Goal: Task Accomplishment & Management: Complete application form

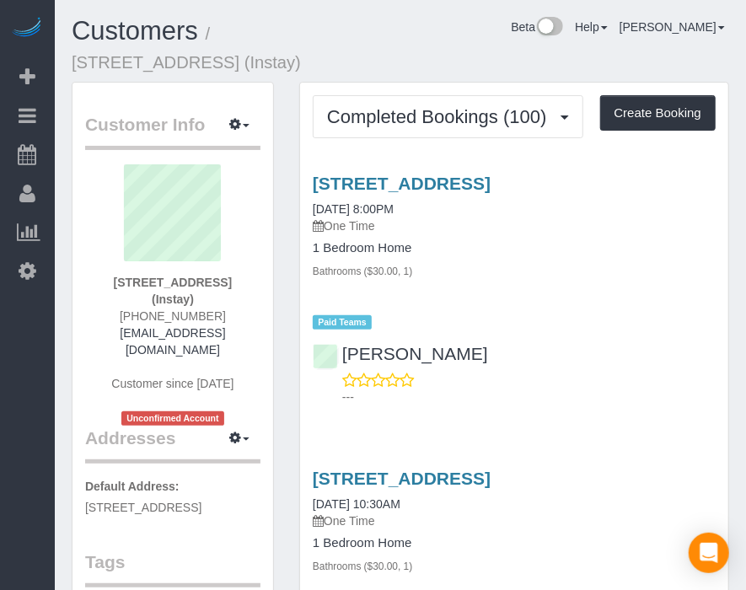
click at [467, 56] on div "Customers / [STREET_ADDRESS] (Instay) Beta Help Help Docs Take a Tour Contact S…" at bounding box center [400, 49] width 683 height 65
drag, startPoint x: 467, startPoint y: 58, endPoint x: 568, endPoint y: 83, distance: 104.1
click at [467, 60] on div "Customers / [STREET_ADDRESS] (Instay) Beta Help Help Docs Take a Tour Contact S…" at bounding box center [400, 49] width 683 height 65
click at [658, 102] on button "Create Booking" at bounding box center [658, 112] width 116 height 35
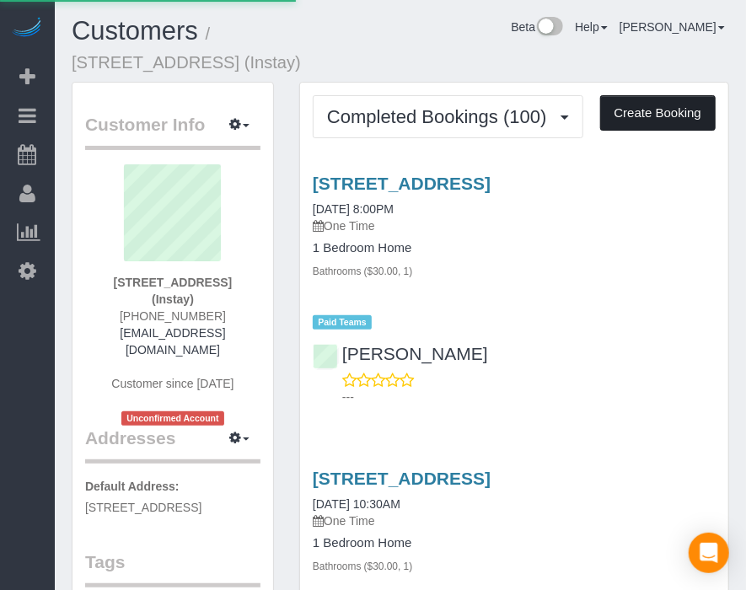
select select "IA"
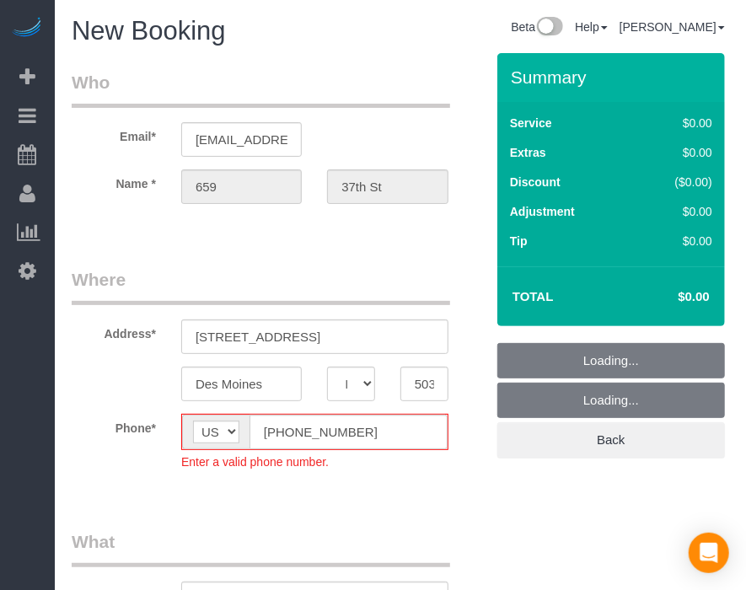
select select "object:4215"
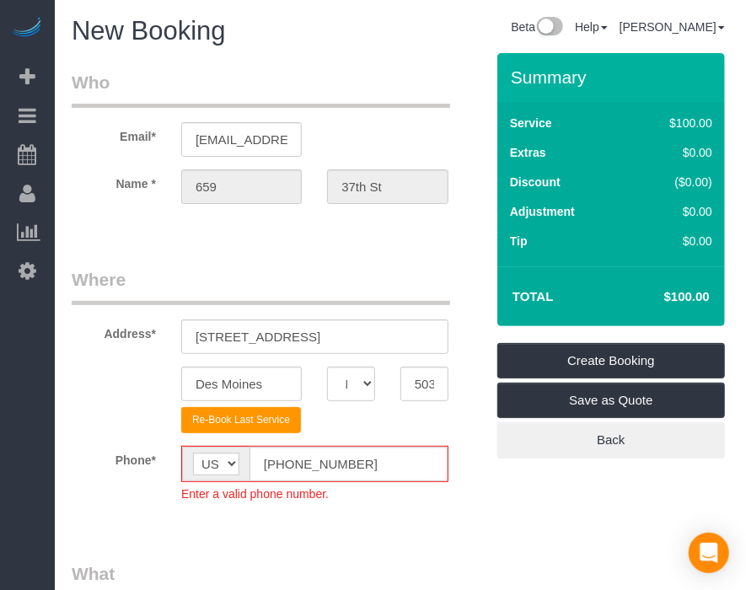
drag, startPoint x: 142, startPoint y: 390, endPoint x: 112, endPoint y: 371, distance: 34.9
click at [112, 371] on div "Des Moines AK AL AR AZ CA CO CT DC DE [GEOGRAPHIC_DATA] [GEOGRAPHIC_DATA] HI IA…" at bounding box center [278, 384] width 438 height 35
click at [285, 464] on input "[PHONE_NUMBER]" at bounding box center [349, 464] width 198 height 35
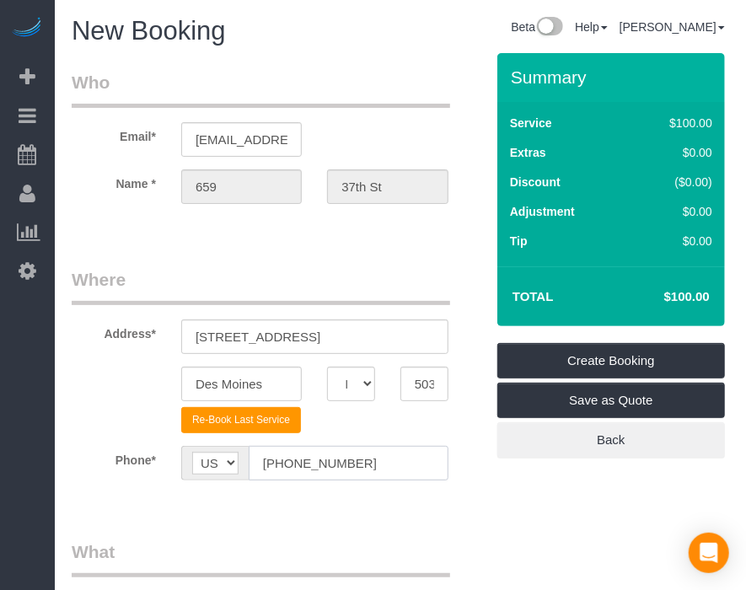
type input "[PHONE_NUMBER]"
drag, startPoint x: 447, startPoint y: 508, endPoint x: 401, endPoint y: 505, distance: 45.7
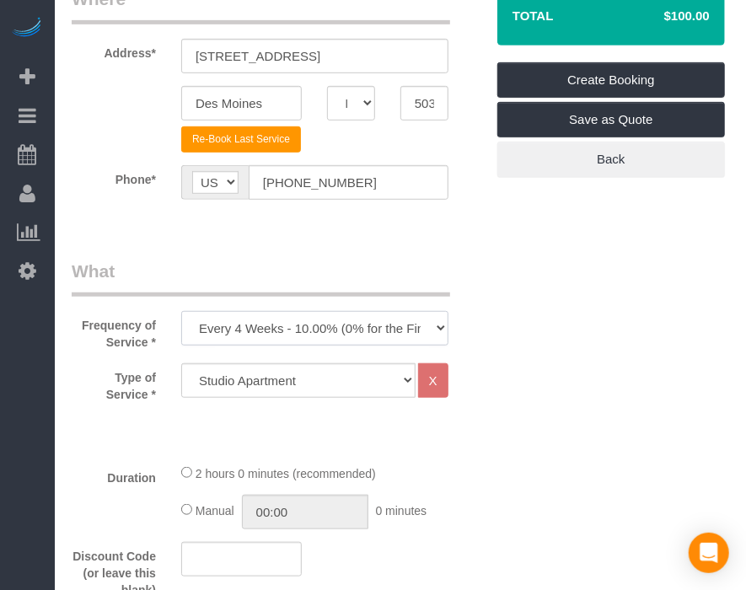
click at [395, 332] on select "Every 6 Weeks (0% for the First Booking) One Time Every 8 Weeks (0% for the Fir…" at bounding box center [314, 328] width 267 height 35
select select "object:4217"
click at [181, 311] on select "Every 6 Weeks (0% for the First Booking) One Time Every 8 Weeks (0% for the Fir…" at bounding box center [314, 328] width 267 height 35
click at [345, 378] on select "Studio Apartment 1 Bedroom Home 2 Bedroom Home 3 Bedroom Home 4 Bedroom Home 5 …" at bounding box center [298, 380] width 234 height 35
select select "18"
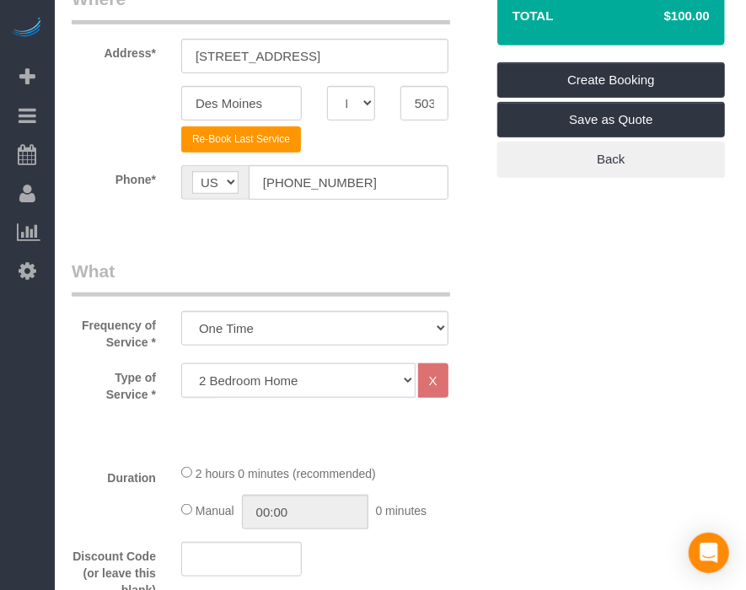
click at [181, 363] on select "Studio Apartment 1 Bedroom Home 2 Bedroom Home 3 Bedroom Home 4 Bedroom Home 5 …" at bounding box center [298, 380] width 234 height 35
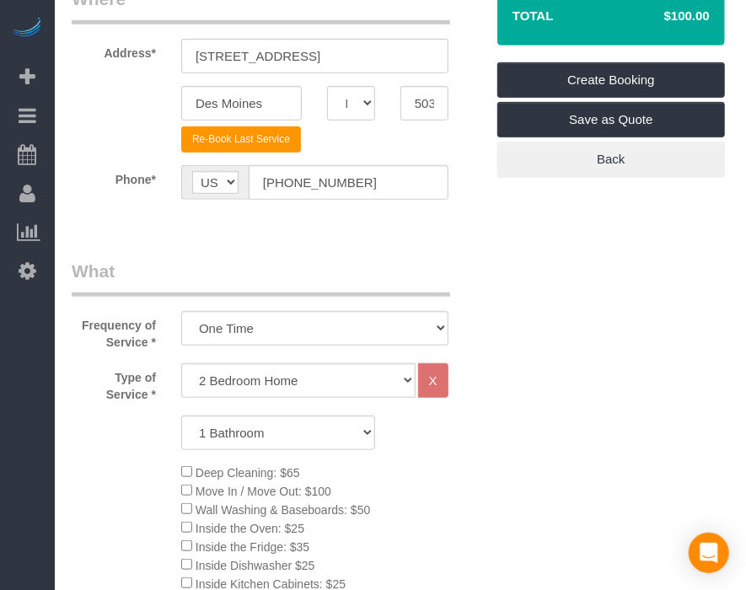
drag, startPoint x: 537, startPoint y: 295, endPoint x: 467, endPoint y: 447, distance: 167.1
drag, startPoint x: 467, startPoint y: 447, endPoint x: 585, endPoint y: 470, distance: 120.2
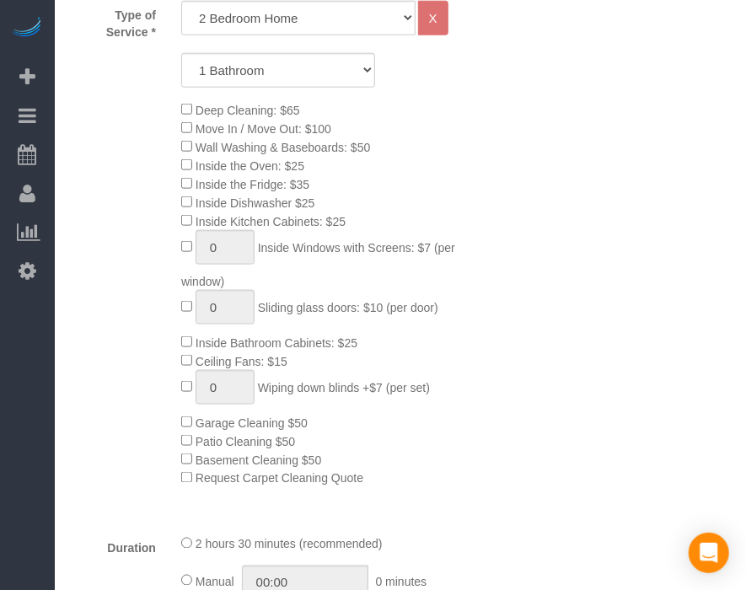
scroll to position [1030, 0]
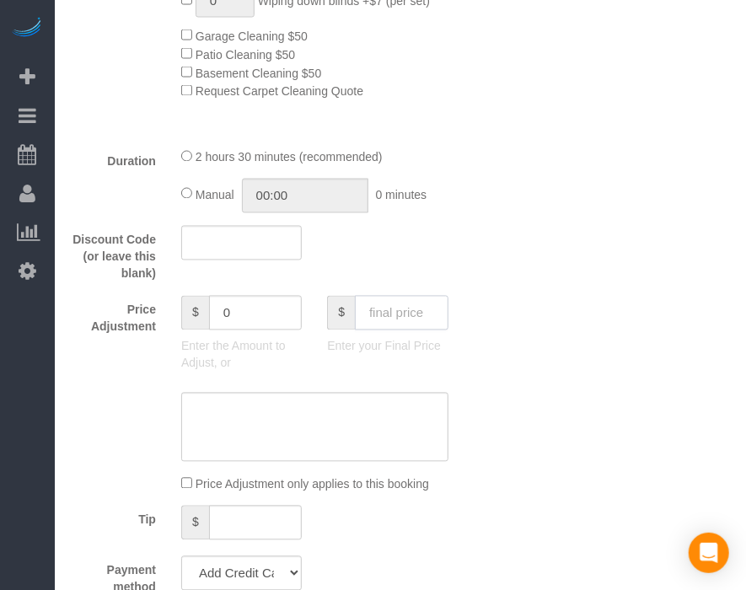
click at [422, 305] on input "text" at bounding box center [402, 313] width 94 height 35
type input "80"
click at [256, 583] on select "Add Credit Card Cash Check Paypal" at bounding box center [241, 574] width 121 height 35
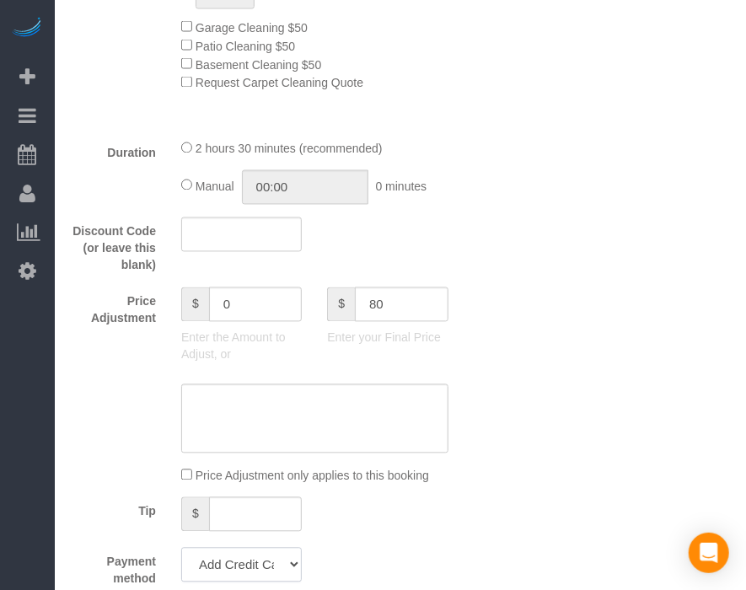
type input "-79"
select select "string:check"
click at [181, 556] on select "Add Credit Card Cash Check Paypal" at bounding box center [241, 565] width 121 height 35
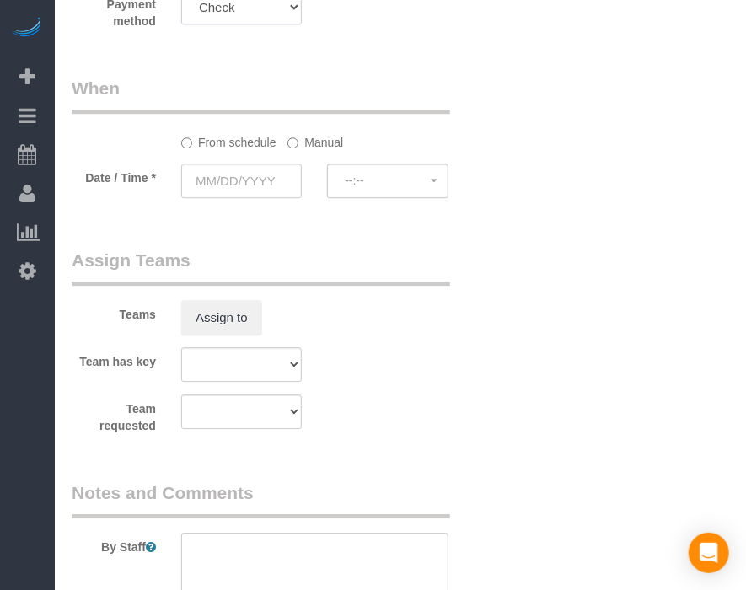
scroll to position [1600, 0]
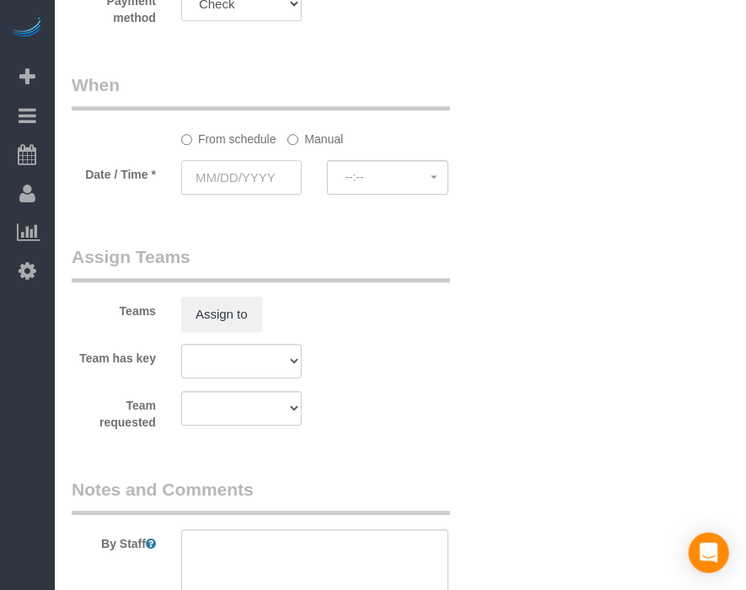
click at [266, 182] on input "text" at bounding box center [241, 177] width 121 height 35
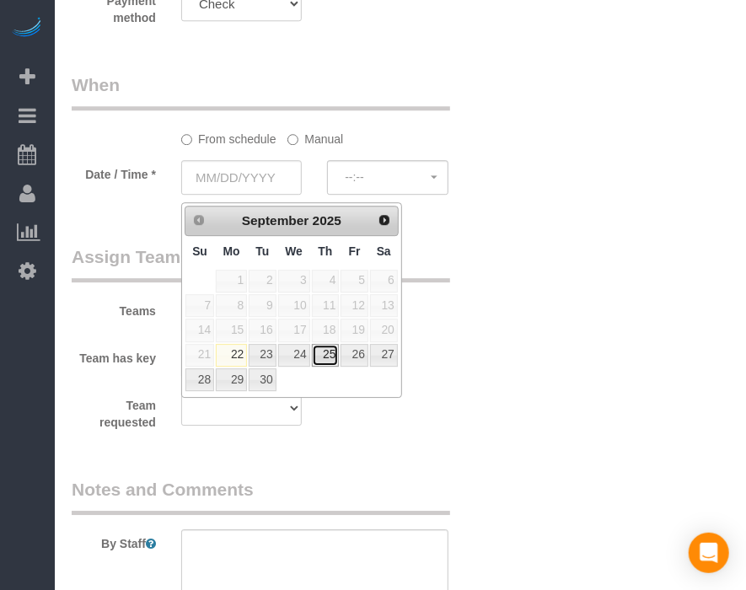
click at [331, 353] on link "25" at bounding box center [326, 355] width 28 height 23
type input "[DATE]"
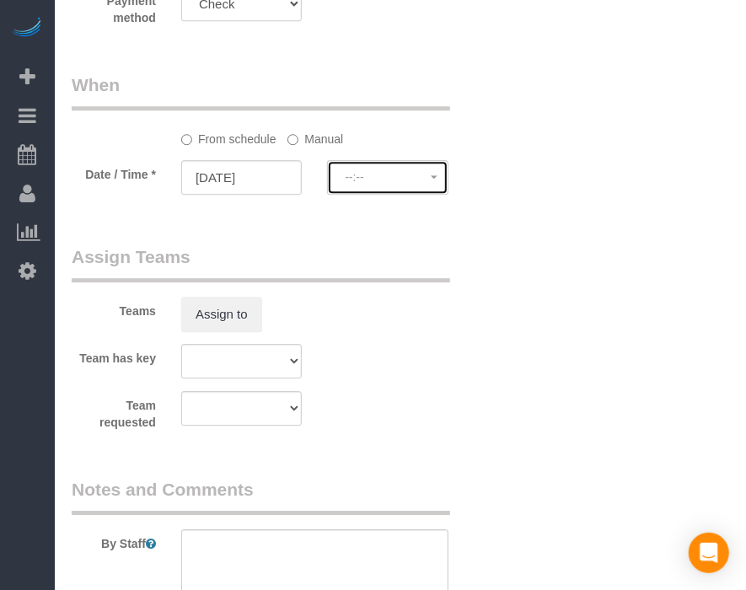
click at [409, 183] on span "--:--" at bounding box center [387, 176] width 85 height 13
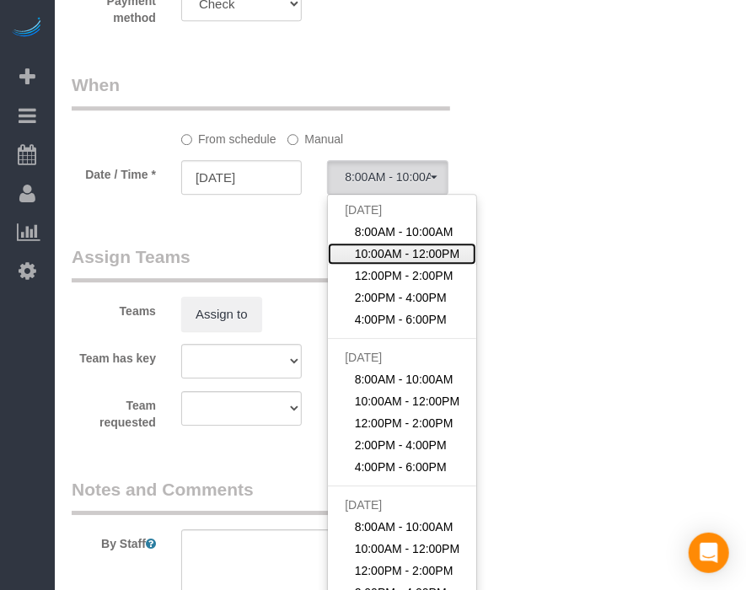
click at [395, 260] on span "10:00AM - 12:00PM" at bounding box center [407, 253] width 105 height 17
select select "spot27"
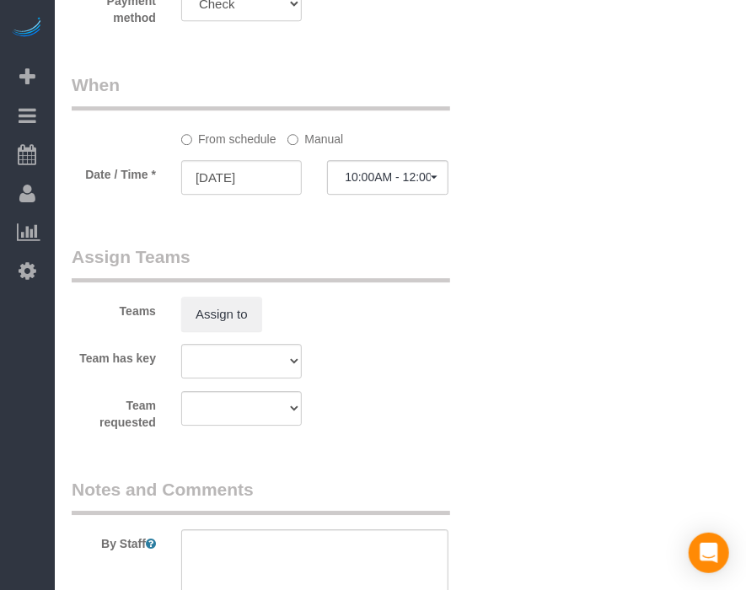
drag, startPoint x: 403, startPoint y: 266, endPoint x: 331, endPoint y: 261, distance: 72.8
click at [326, 256] on legend "Assign Teams" at bounding box center [261, 264] width 379 height 38
click at [391, 255] on legend "Assign Teams" at bounding box center [261, 264] width 379 height 38
click at [317, 141] on label "Manual" at bounding box center [316, 136] width 56 height 23
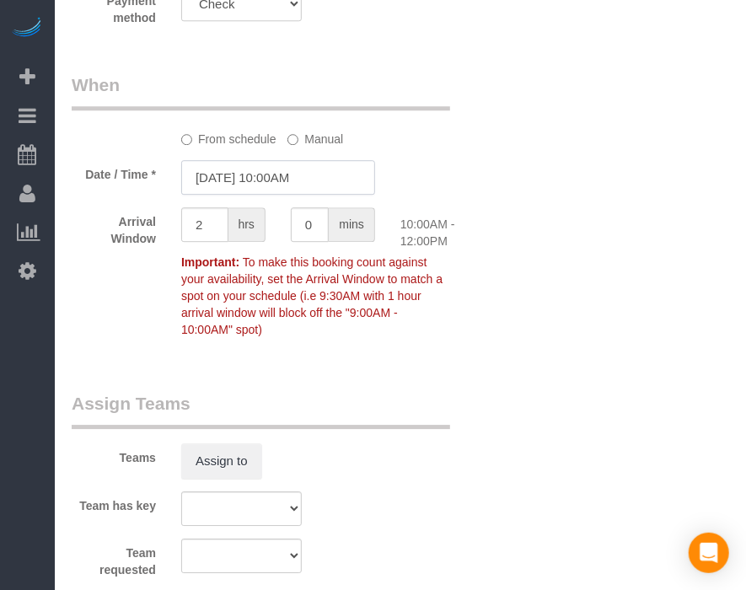
click at [304, 184] on input "[DATE] 10:00AM" at bounding box center [278, 177] width 194 height 35
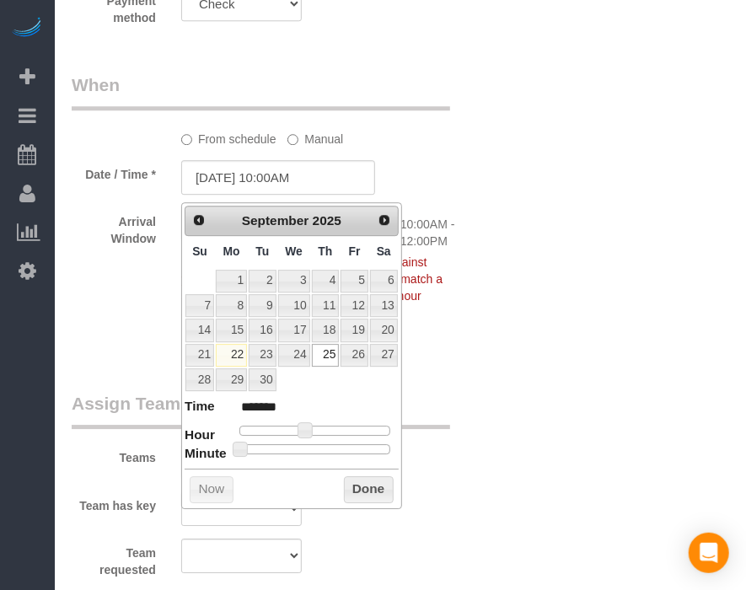
type input "[DATE] 10:30AM"
type input "*******"
click at [318, 451] on div at bounding box center [314, 449] width 151 height 10
click at [352, 484] on button "Done" at bounding box center [369, 489] width 50 height 27
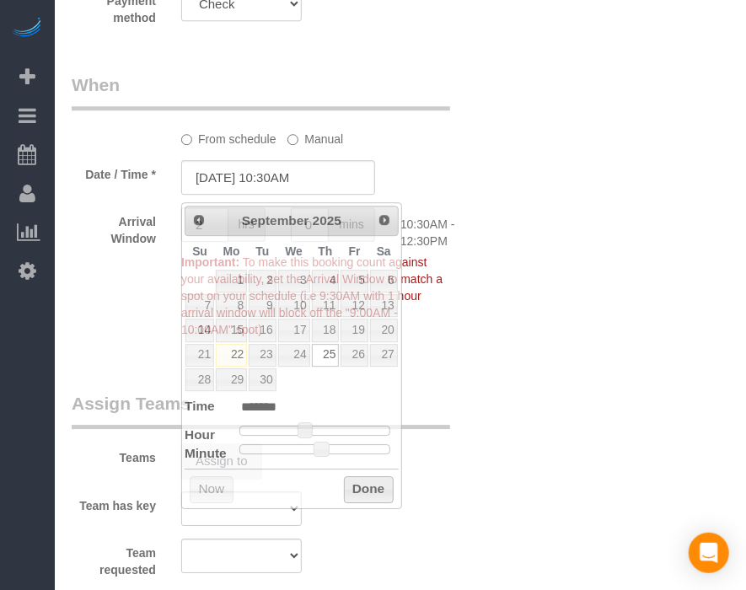
drag, startPoint x: 543, startPoint y: 459, endPoint x: 551, endPoint y: 447, distance: 14.0
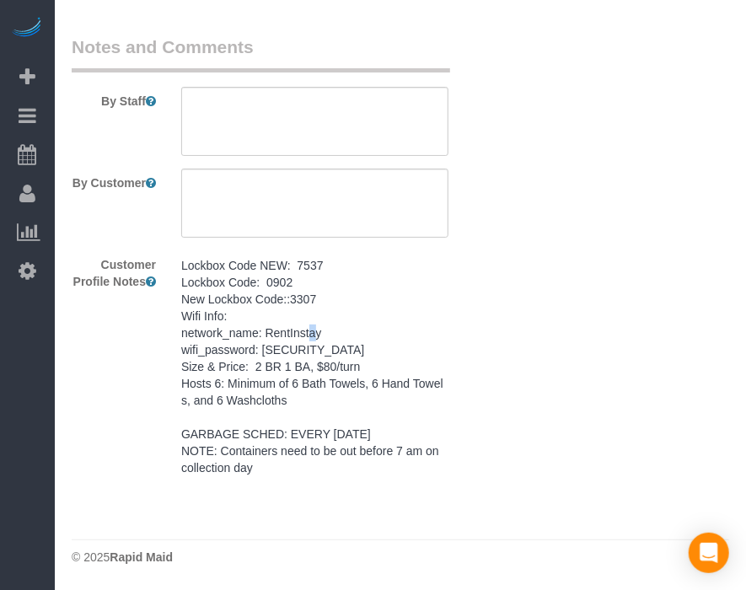
click at [314, 334] on pre "Lockbox Code NEW: 7537 Lockbox Code: 0902 New Lockbox Code::3307 Wifi Info: net…" at bounding box center [314, 366] width 267 height 219
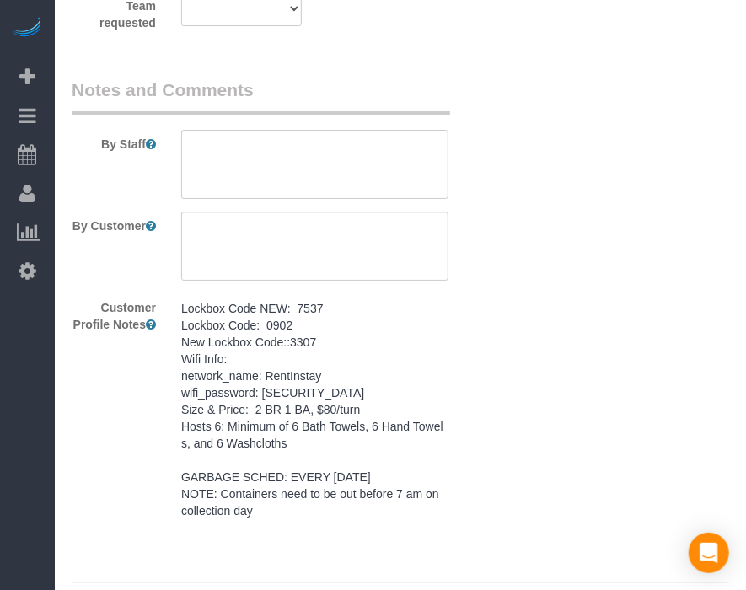
click at [0, 0] on textarea "Lockbox Code NEW: 7537 Lockbox Code: 0902 New Lockbox Code::3307 Wifi Info: net…" at bounding box center [0, 0] width 0 height 0
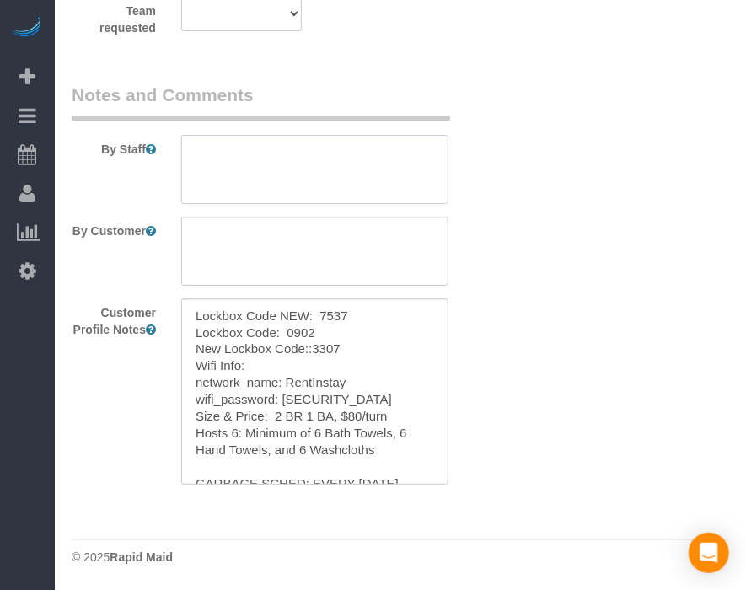
click at [390, 153] on textarea at bounding box center [314, 169] width 267 height 69
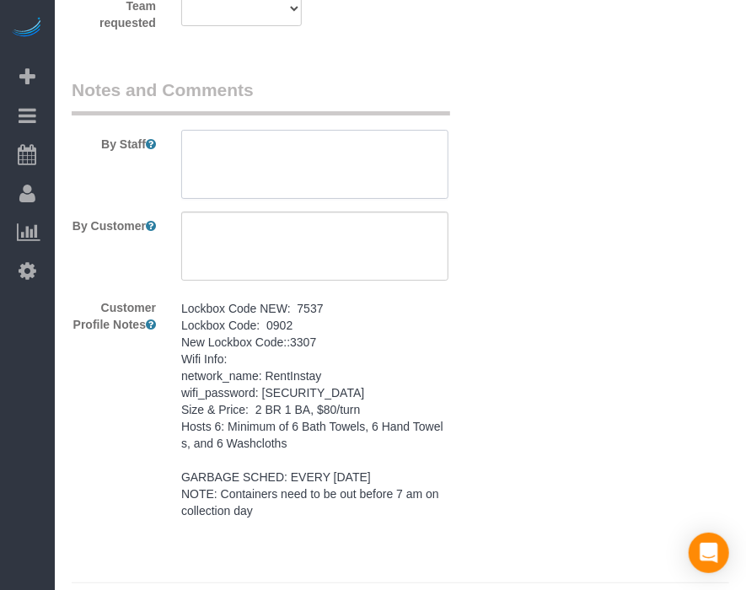
paste textarea "659 37th"
click at [329, 405] on pre "Lockbox Code NEW: 7537 Lockbox Code: 0902 New Lockbox Code::3307 Wifi Info: net…" at bounding box center [314, 409] width 267 height 219
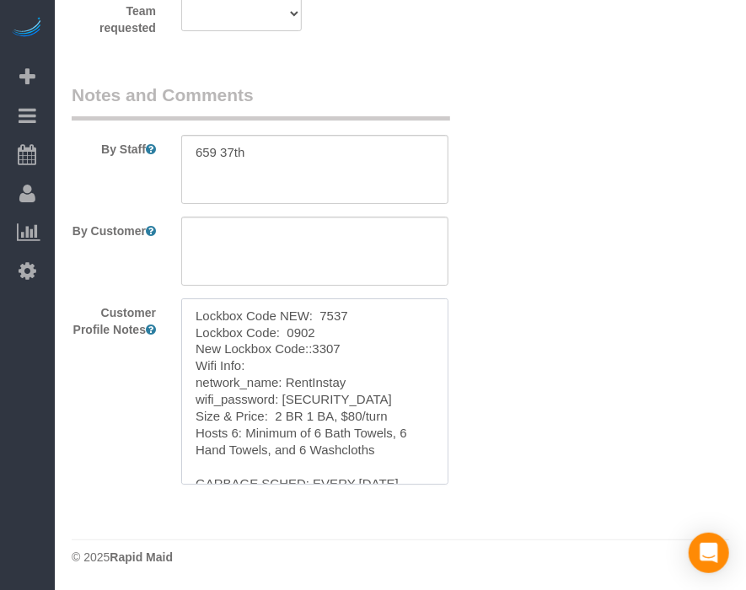
click at [324, 402] on textarea "Lockbox Code NEW: 7537 Lockbox Code: 0902 New Lockbox Code::3307 Wifi Info: net…" at bounding box center [314, 391] width 267 height 186
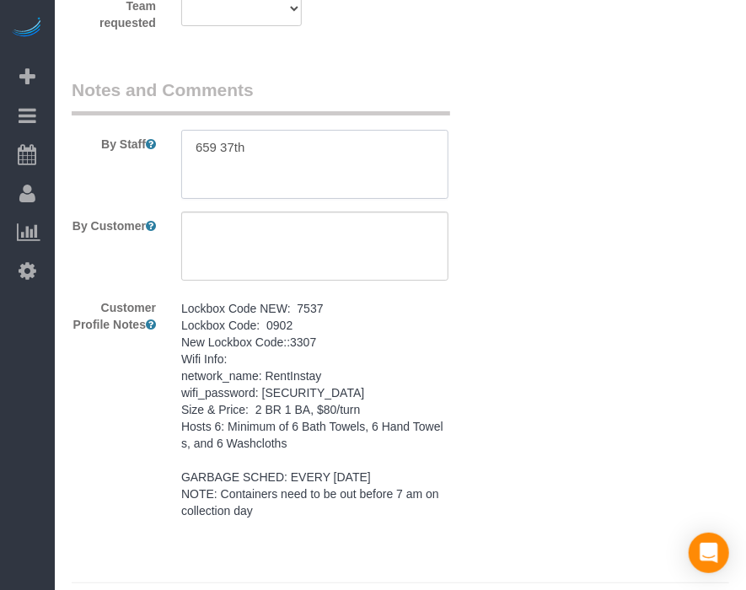
click at [364, 152] on textarea at bounding box center [314, 164] width 267 height 69
click at [363, 149] on textarea at bounding box center [314, 164] width 267 height 69
click at [304, 368] on pre "Lockbox Code NEW: 7537 Lockbox Code: 0902 New Lockbox Code::3307 Wifi Info: net…" at bounding box center [314, 409] width 267 height 219
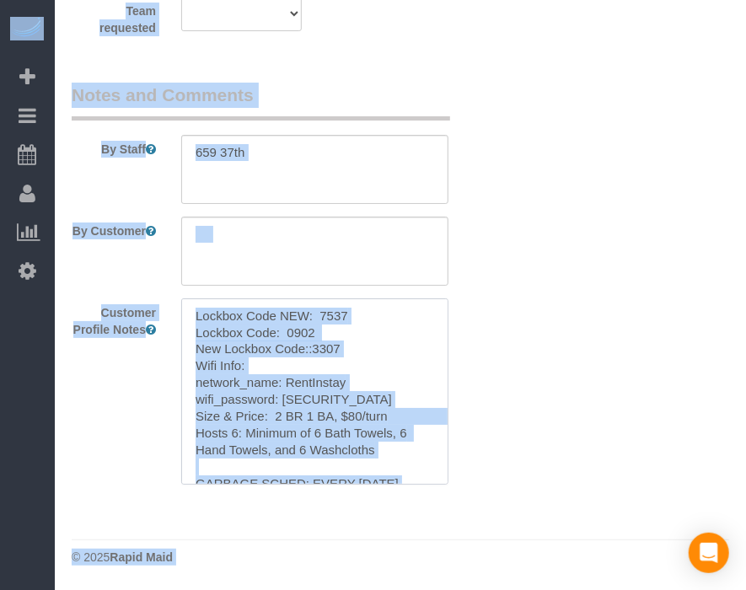
click at [364, 340] on textarea "Lockbox Code NEW: 7537 Lockbox Code: 0902 New Lockbox Code::3307 Wifi Info: net…" at bounding box center [314, 391] width 267 height 186
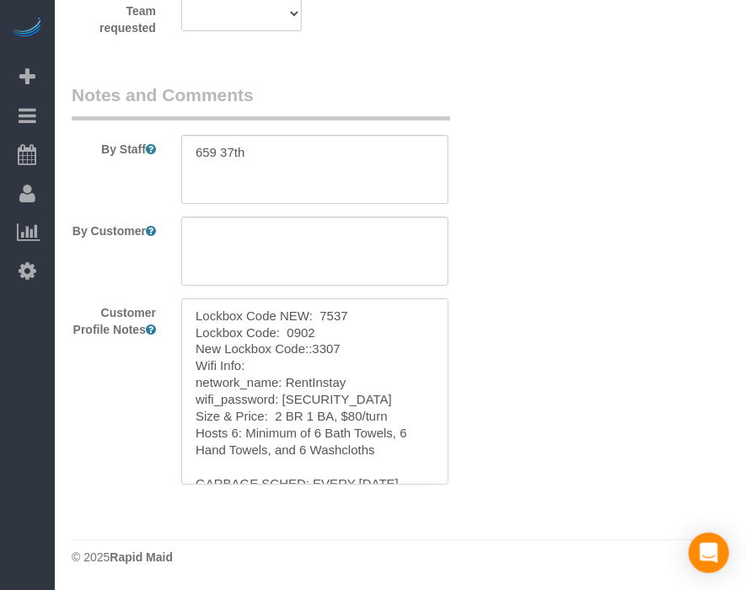
click at [364, 342] on textarea "Lockbox Code NEW: 7537 Lockbox Code: 0902 New Lockbox Code::3307 Wifi Info: net…" at bounding box center [314, 391] width 267 height 186
click at [371, 157] on textarea at bounding box center [314, 169] width 267 height 69
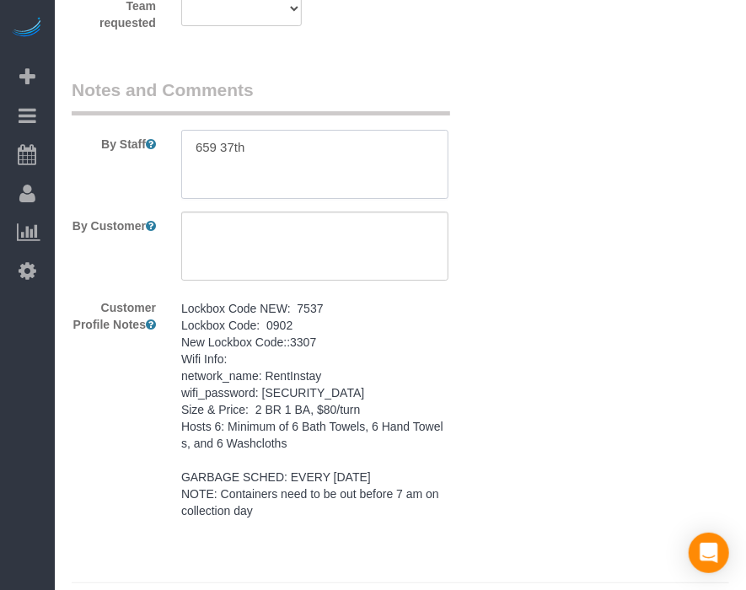
click at [366, 151] on textarea at bounding box center [314, 164] width 267 height 69
paste textarea "Lockbox Code NEW: 7537 Lockbox Code: 0902 New Lockbox Code::3307 Wifi Info: net…"
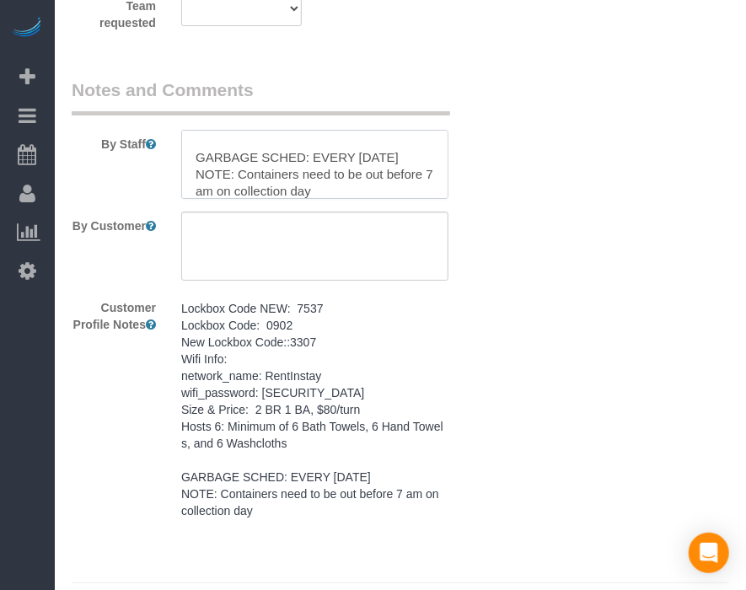
type textarea "Lockbox Code NEW: 7537 Lockbox Code: 0902 New Lockbox Code::3307 Wifi Info: net…"
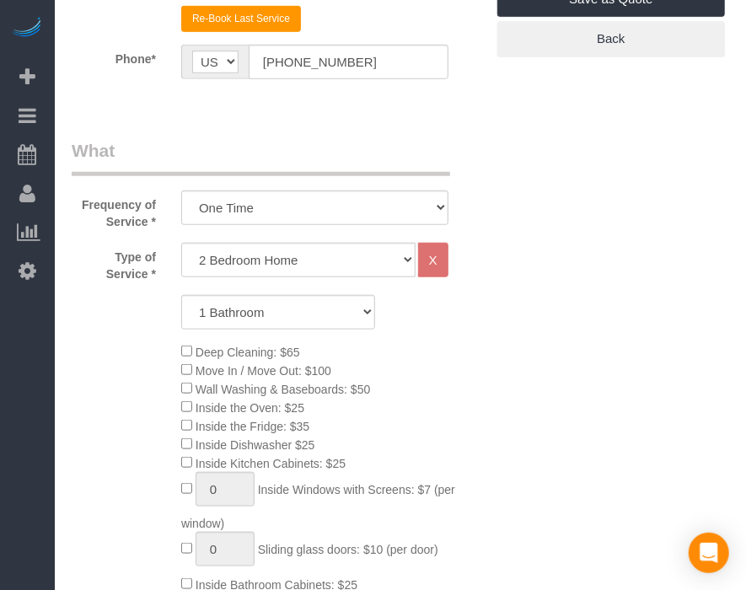
scroll to position [84, 0]
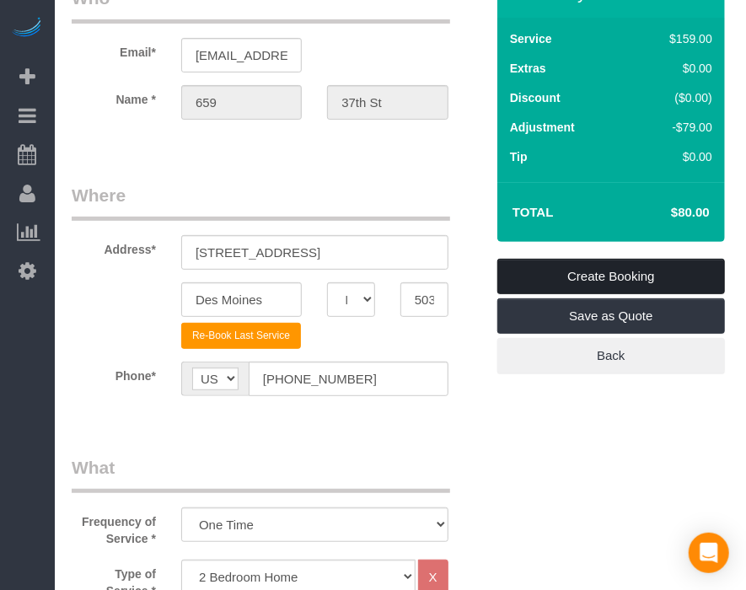
click at [643, 276] on link "Create Booking" at bounding box center [611, 276] width 228 height 35
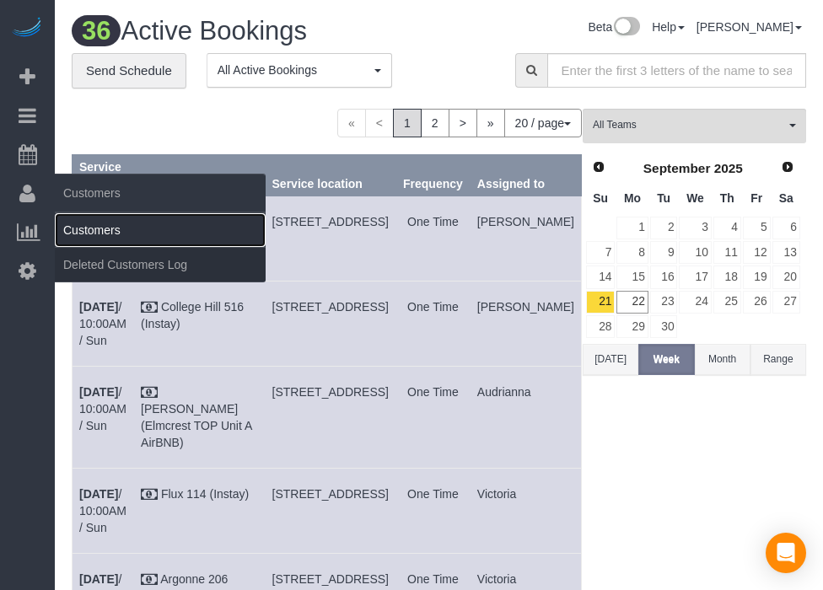
click at [63, 220] on link "Customers" at bounding box center [160, 230] width 211 height 34
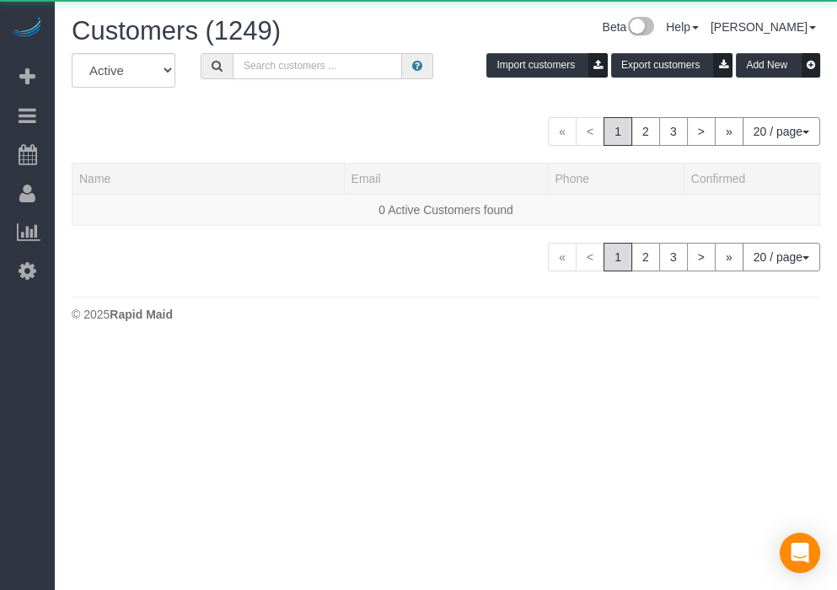
click at [352, 68] on input "text" at bounding box center [317, 66] width 169 height 26
paste input "Argonne 303"
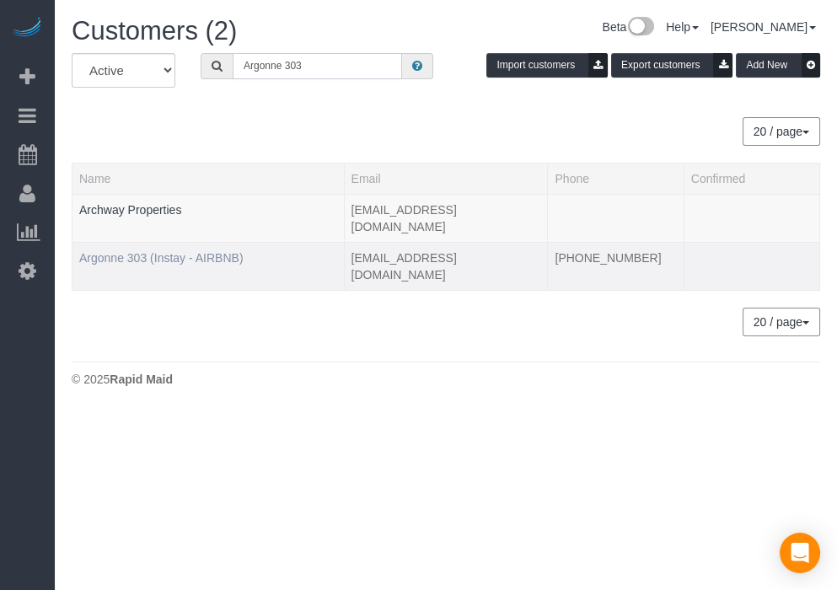
type input "Argonne 303"
click at [163, 251] on link "Argonne 303 (Instay - AIRBNB)" at bounding box center [161, 257] width 164 height 13
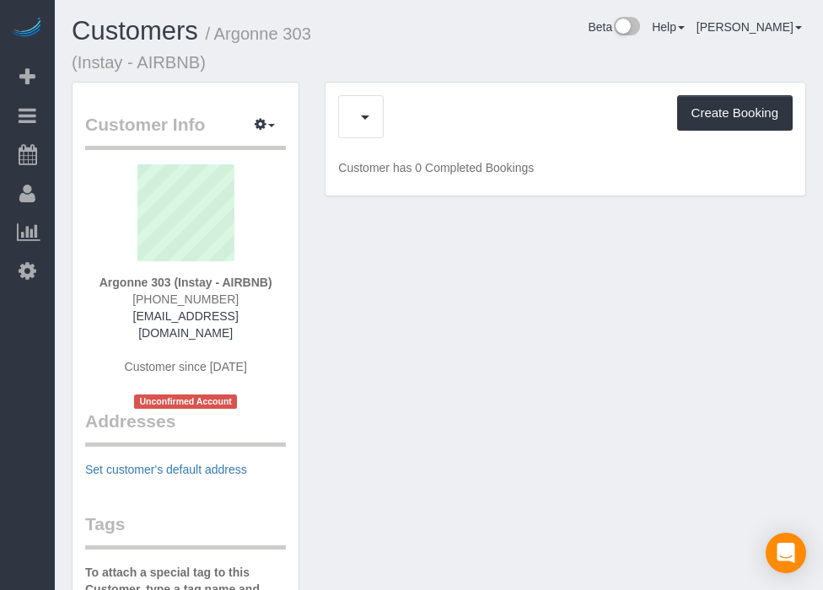
drag, startPoint x: 571, startPoint y: 72, endPoint x: 540, endPoint y: 56, distance: 35.1
click at [537, 52] on div "Customers / Argonne 303 (Instay - AIRBNB) Beta Help Help Docs Take a Tour Conta…" at bounding box center [439, 49] width 760 height 65
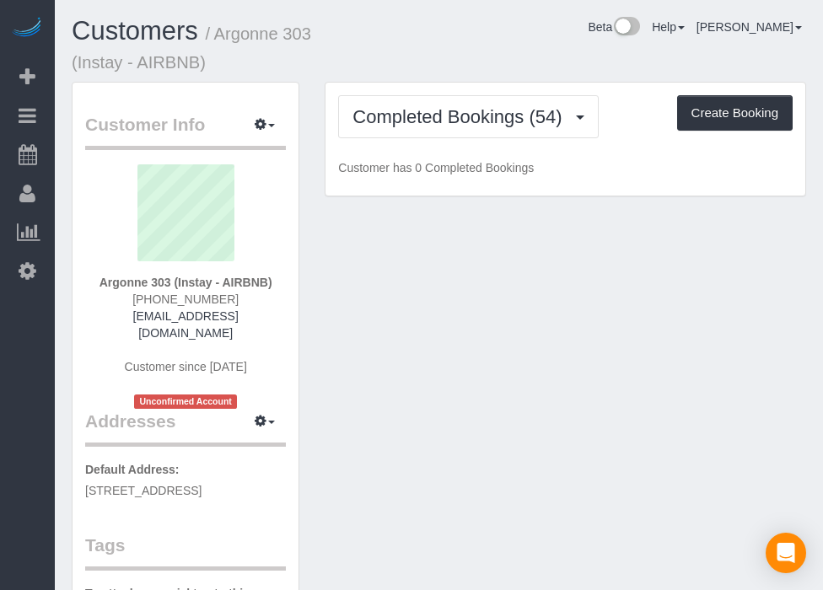
drag, startPoint x: 546, startPoint y: 51, endPoint x: 664, endPoint y: 67, distance: 119.1
click at [549, 51] on div "Customers / Argonne 303 (Instay - AIRBNB) Beta Help Help Docs Take a Tour Conta…" at bounding box center [439, 49] width 760 height 65
click at [702, 95] on button "Create Booking" at bounding box center [735, 112] width 116 height 35
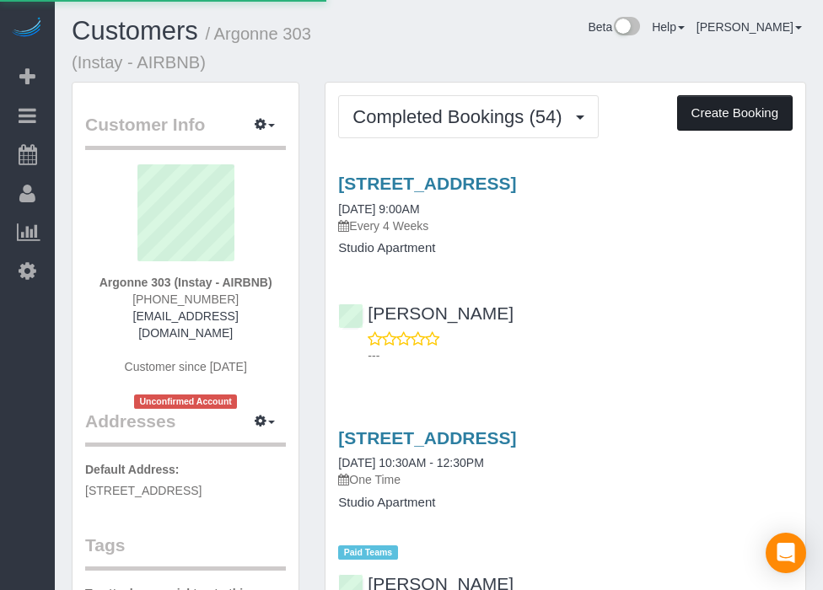
select select "IA"
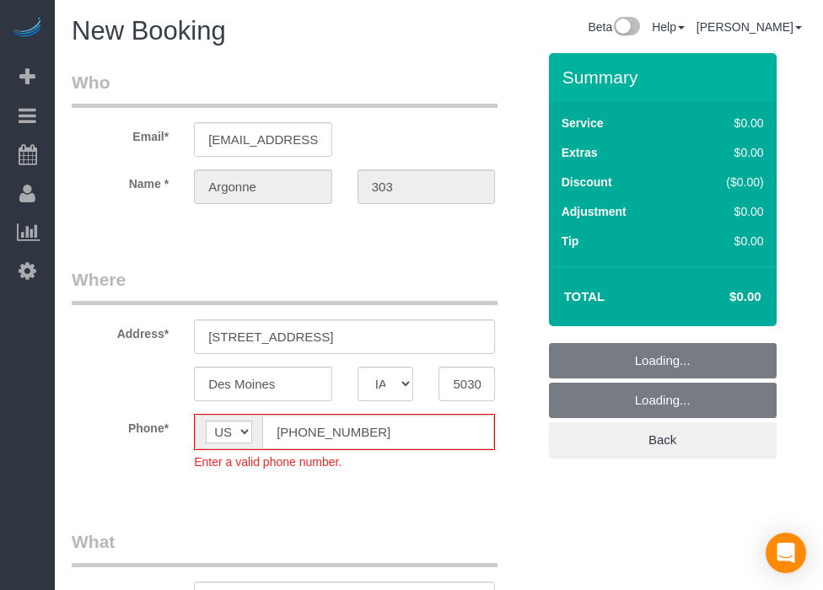
select select "object:6503"
click at [290, 440] on input "[PHONE_NUMBER]" at bounding box center [378, 432] width 232 height 35
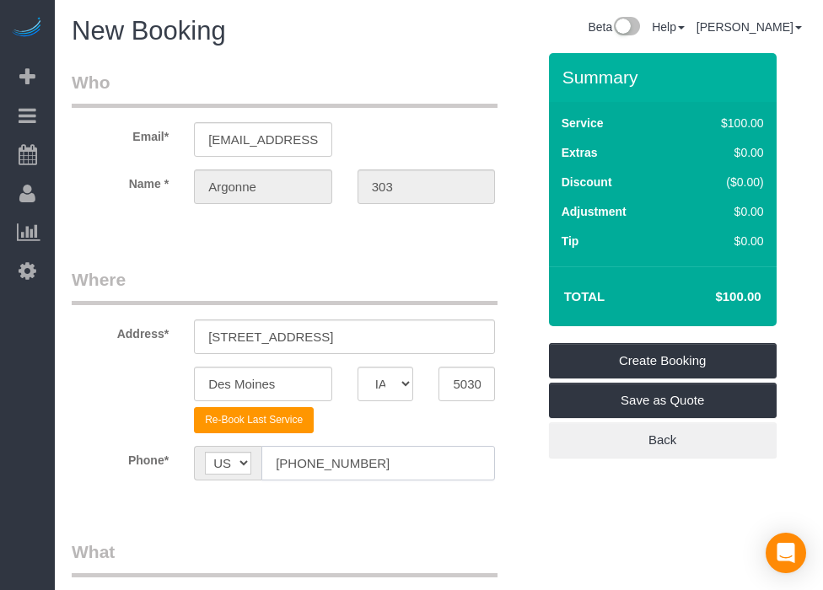
type input "[PHONE_NUMBER]"
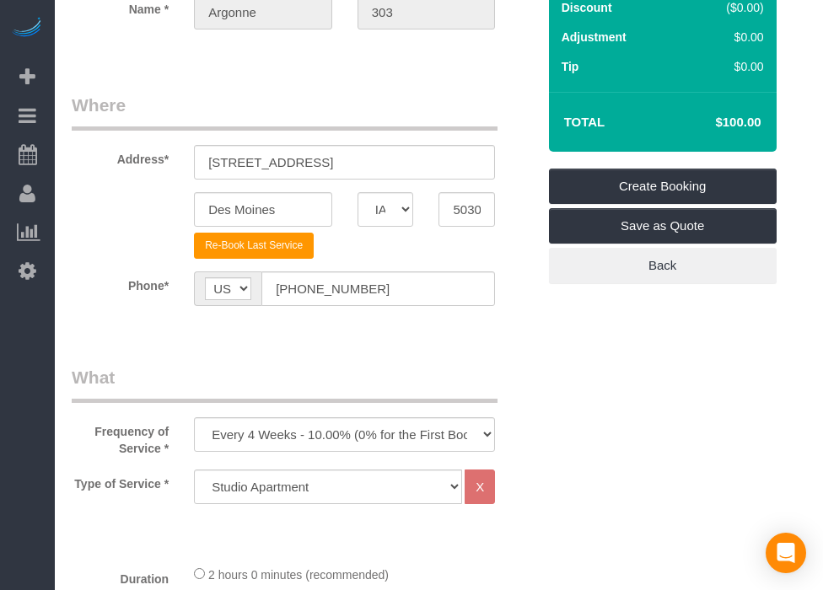
scroll to position [562, 0]
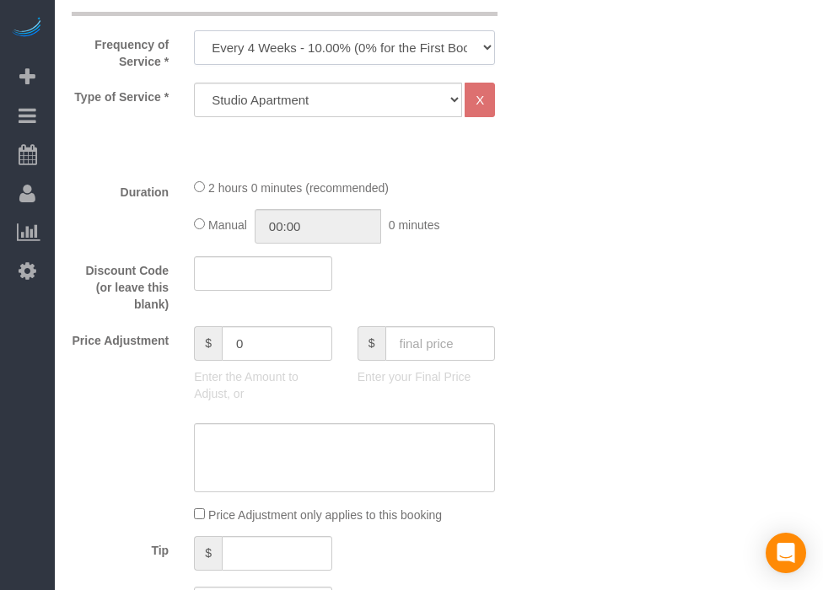
drag, startPoint x: 445, startPoint y: 52, endPoint x: 432, endPoint y: 57, distance: 14.4
click at [445, 52] on select "Every 6 Weeks (0% for the First Booking) One Time Every 8 Weeks (0% for the Fir…" at bounding box center [344, 47] width 301 height 35
select select "object:6505"
click at [194, 30] on select "Every 6 Weeks (0% for the First Booking) One Time Every 8 Weeks (0% for the Fir…" at bounding box center [344, 47] width 301 height 35
drag, startPoint x: 604, startPoint y: 220, endPoint x: 492, endPoint y: 216, distance: 112.2
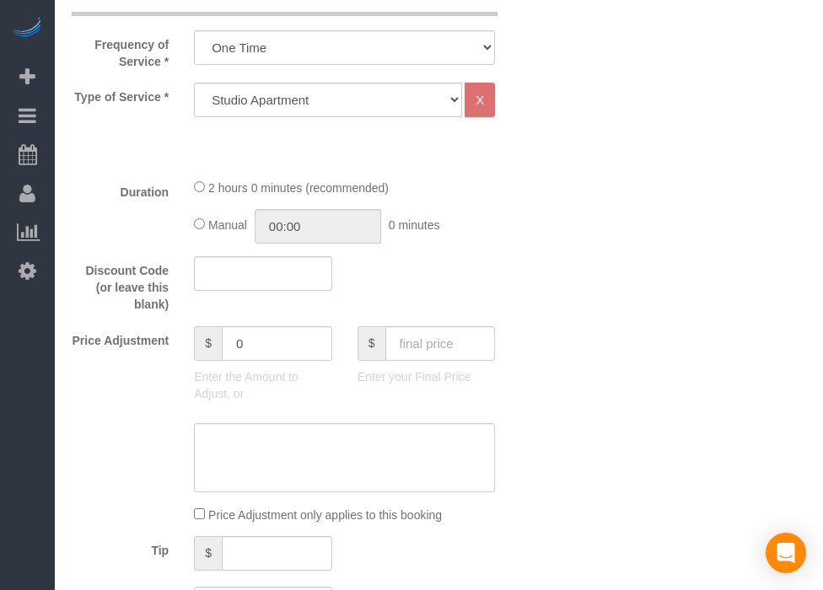
drag, startPoint x: 492, startPoint y: 216, endPoint x: 465, endPoint y: 203, distance: 29.0
drag, startPoint x: 465, startPoint y: 203, endPoint x: 447, endPoint y: 189, distance: 23.4
click at [447, 189] on div "2 hours 0 minutes (recommended)" at bounding box center [344, 187] width 301 height 19
click at [449, 328] on input "text" at bounding box center [440, 343] width 110 height 35
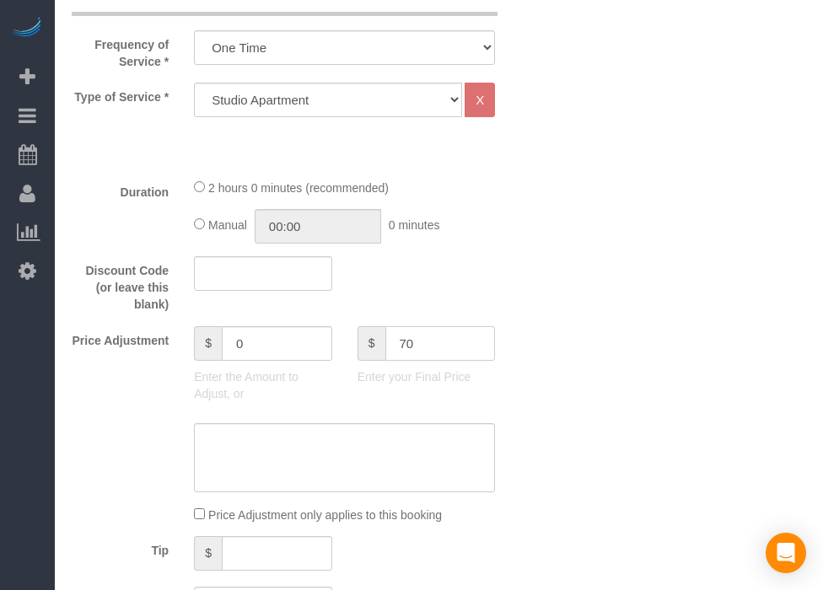
type input "70"
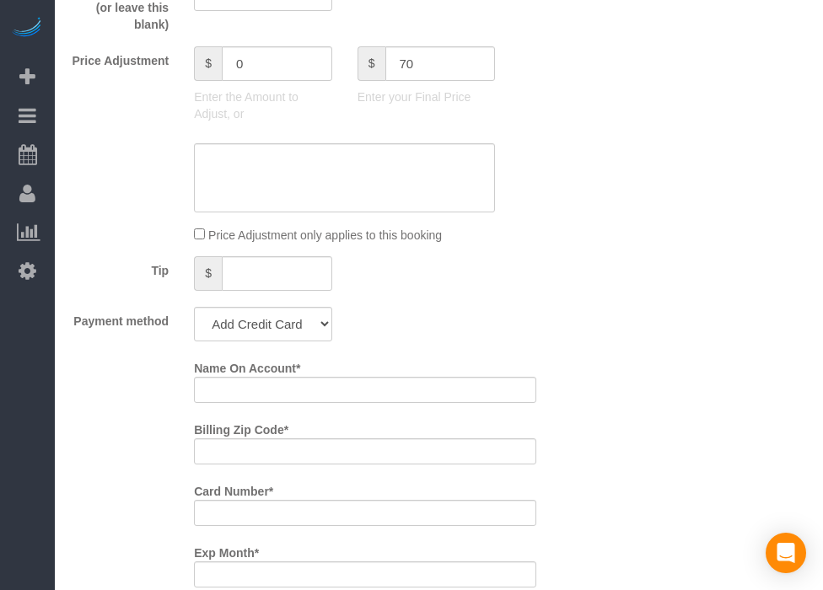
type input "-30"
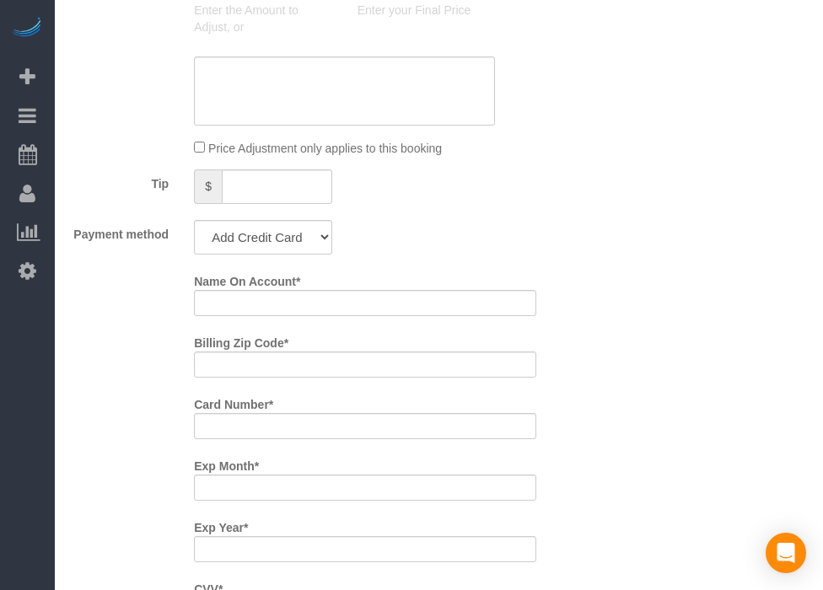
scroll to position [937, 0]
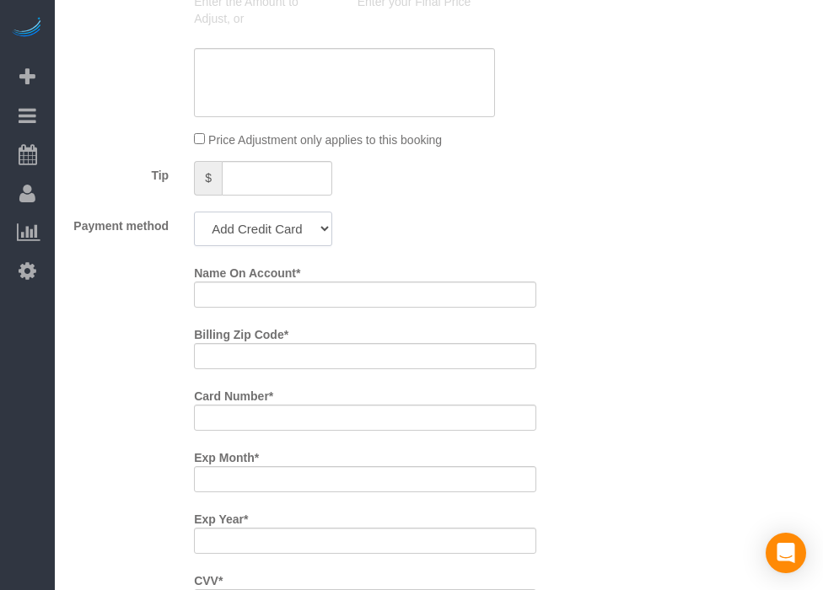
click at [247, 238] on select "Add Credit Card Cash Check Paypal" at bounding box center [263, 229] width 138 height 35
select select "string:check"
click at [194, 212] on select "Add Credit Card Cash Check Paypal" at bounding box center [263, 229] width 138 height 35
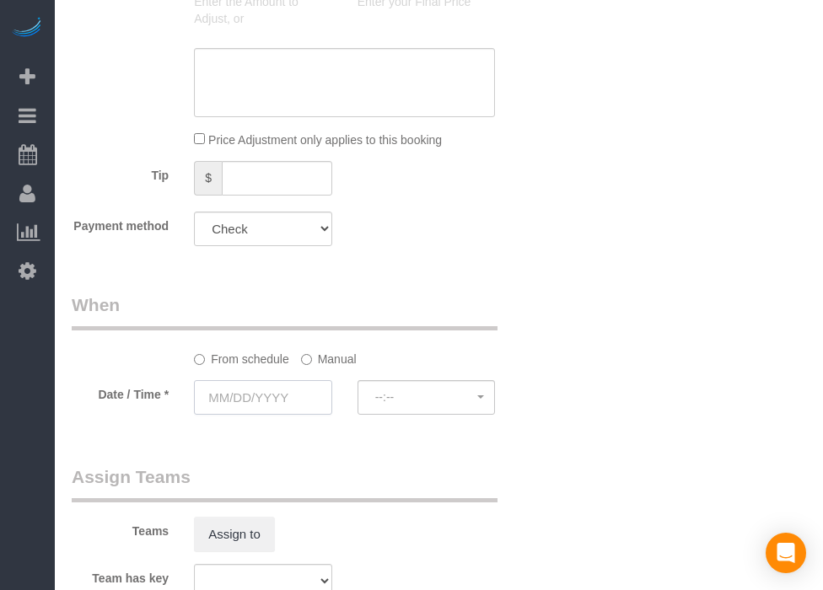
click at [268, 388] on input "text" at bounding box center [263, 397] width 138 height 35
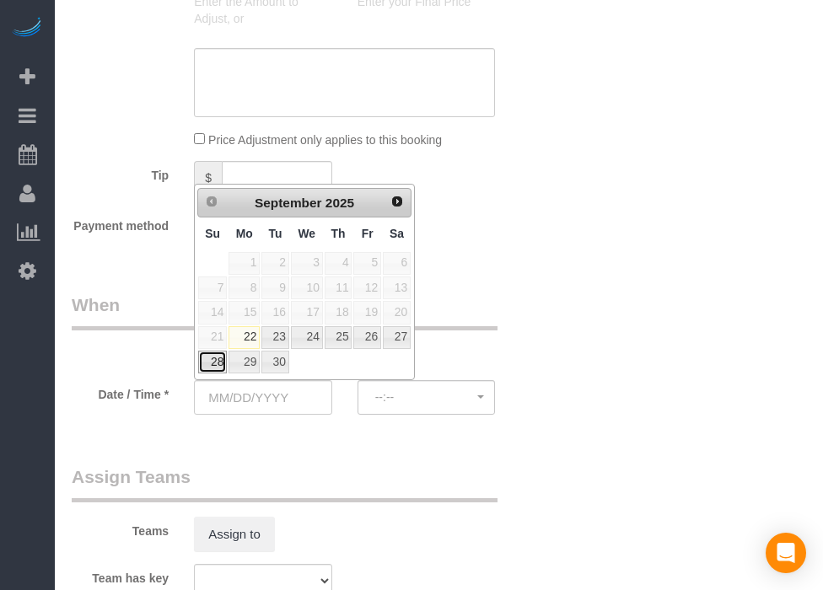
click at [204, 358] on link "28" at bounding box center [212, 362] width 29 height 23
type input "[DATE]"
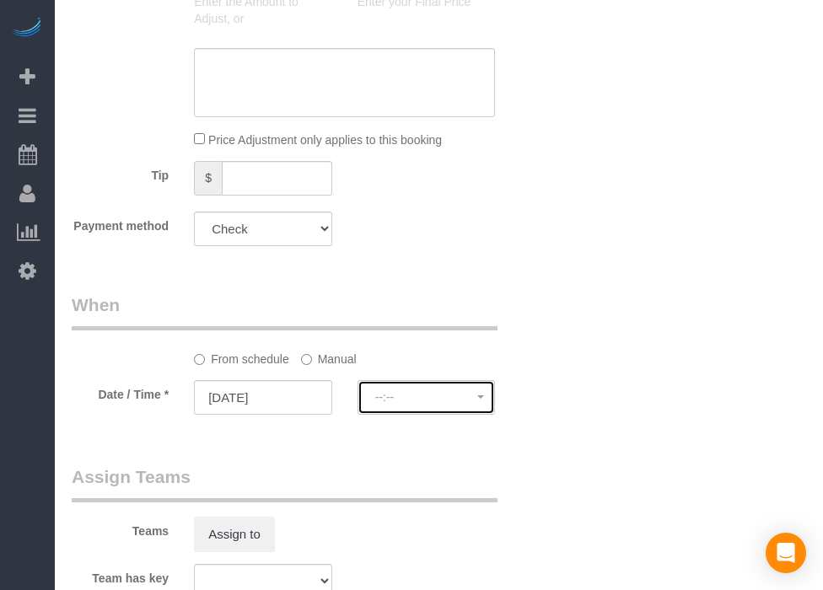
click at [393, 393] on span "--:--" at bounding box center [426, 396] width 103 height 13
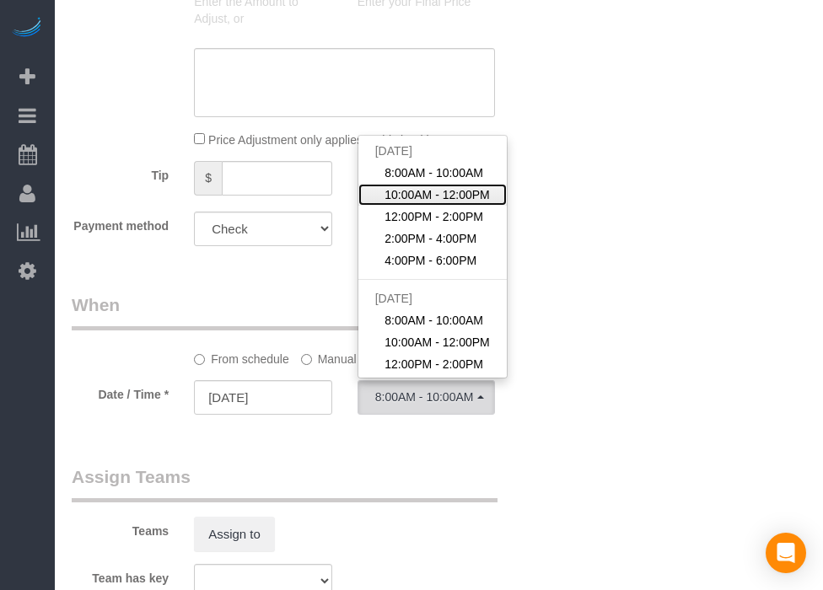
click at [435, 197] on span "10:00AM - 12:00PM" at bounding box center [437, 194] width 105 height 17
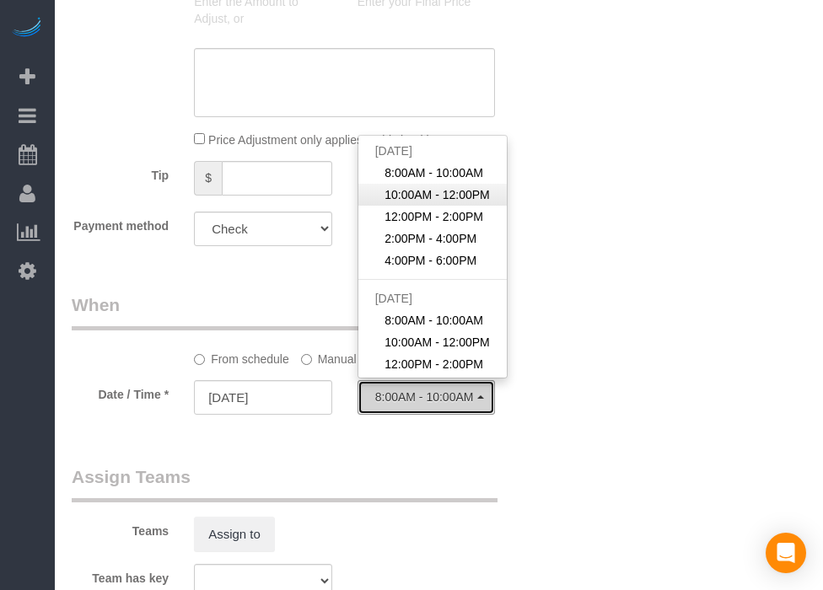
select select "spot52"
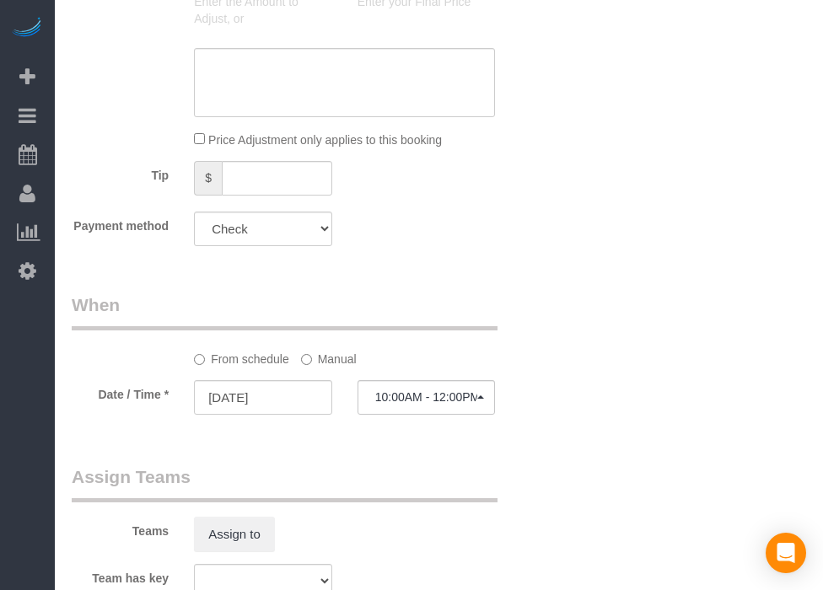
click at [316, 349] on label "Manual" at bounding box center [329, 356] width 56 height 23
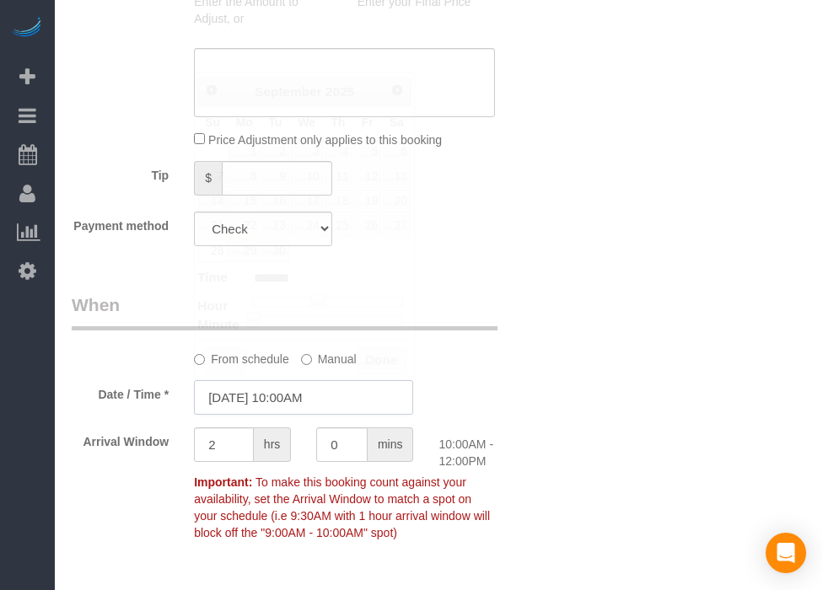
click at [325, 395] on input "[DATE] 10:00AM" at bounding box center [303, 397] width 219 height 35
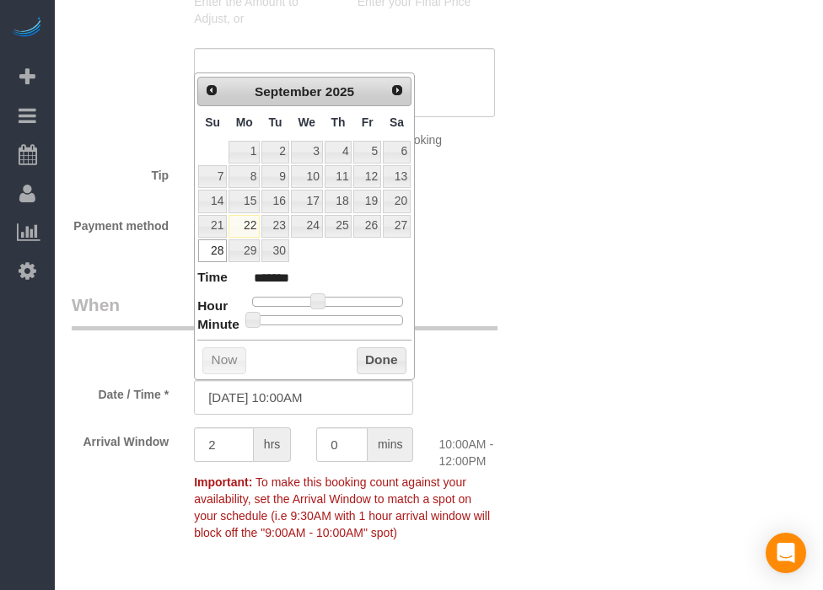
click at [330, 311] on dl "Time ******* Hour Minute Second Millisecond Microsecond Time Zone ***** ***** *…" at bounding box center [304, 297] width 214 height 58
type input "[DATE] 10:30AM"
type input "*******"
click at [339, 320] on div at bounding box center [327, 320] width 151 height 10
click at [371, 358] on button "Done" at bounding box center [382, 360] width 50 height 27
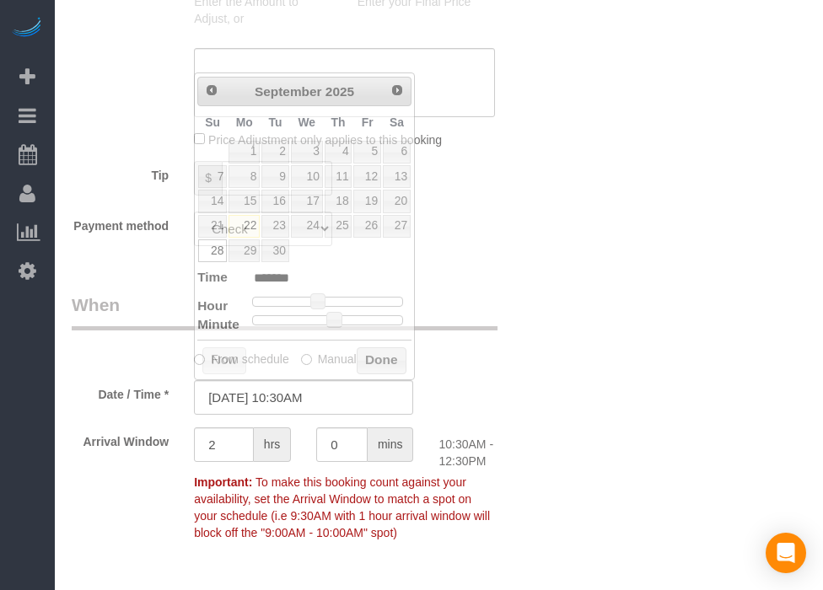
click at [581, 404] on div "Who Email* [EMAIL_ADDRESS][DOMAIN_NAME] Name * [GEOGRAPHIC_DATA] 303 Where Addr…" at bounding box center [439, 201] width 734 height 2170
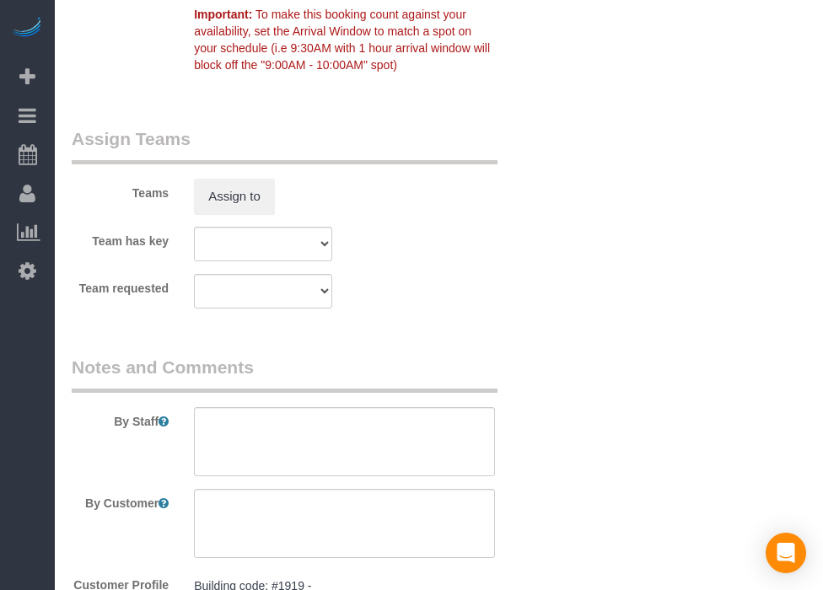
click at [435, 480] on sui-booking-comments "By Staff By Customer Customer Profile Notes Building code: #1919 - Building doo…" at bounding box center [304, 563] width 465 height 417
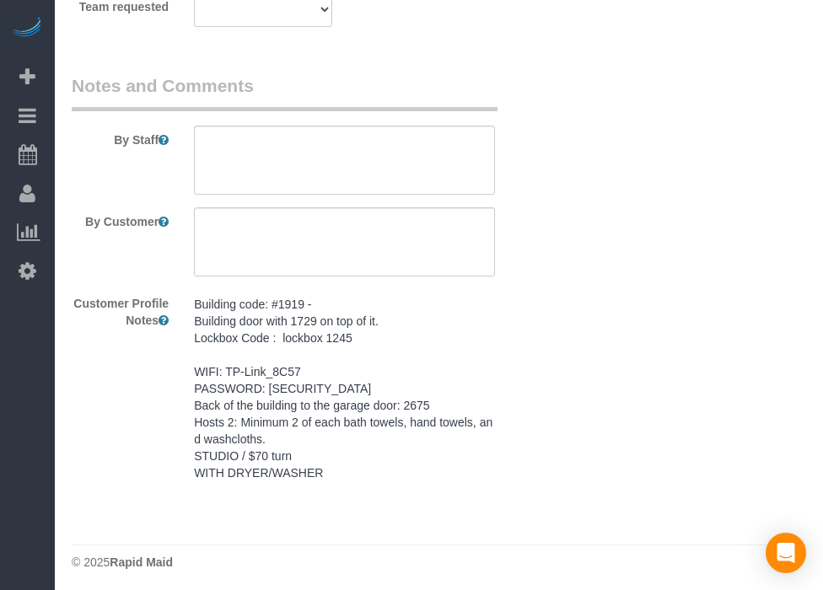
click at [427, 444] on pre "Building code: #1919 - Building door with 1729 on top of it. Lockbox Code : loc…" at bounding box center [344, 389] width 301 height 186
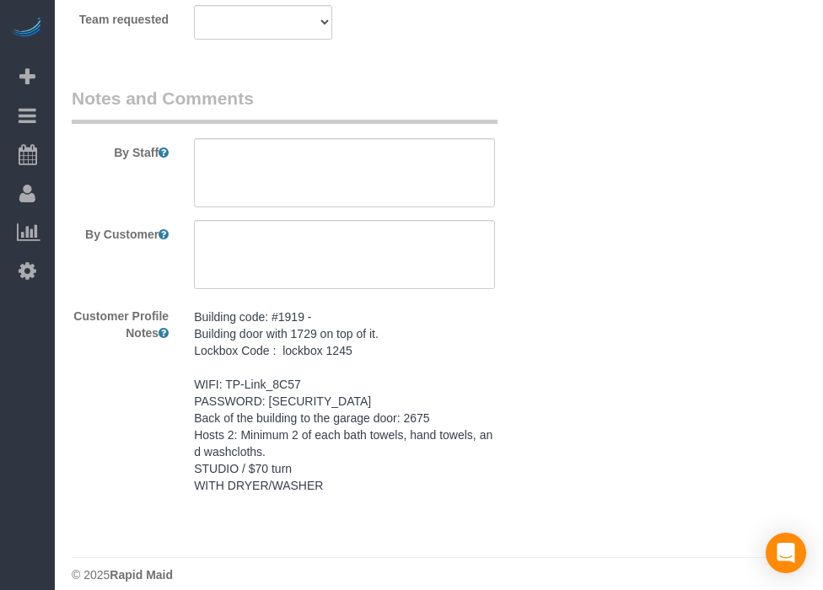
click at [0, 0] on textarea "Building code: #1919 - Building door with 1729 on top of it. Lockbox Code : loc…" at bounding box center [0, 0] width 0 height 0
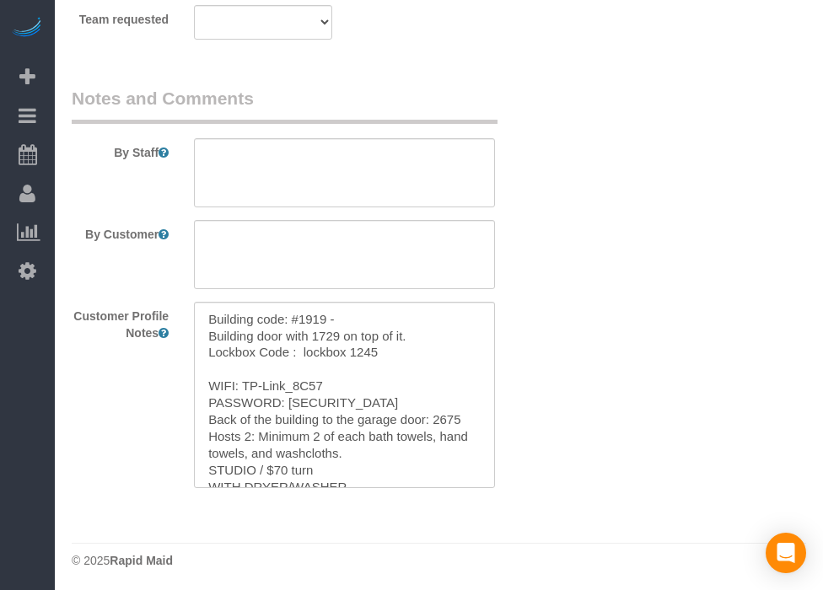
click at [451, 211] on sui-booking-comments "By Staff By Customer Customer Profile Notes Building code: #1919 - Building doo…" at bounding box center [304, 287] width 465 height 402
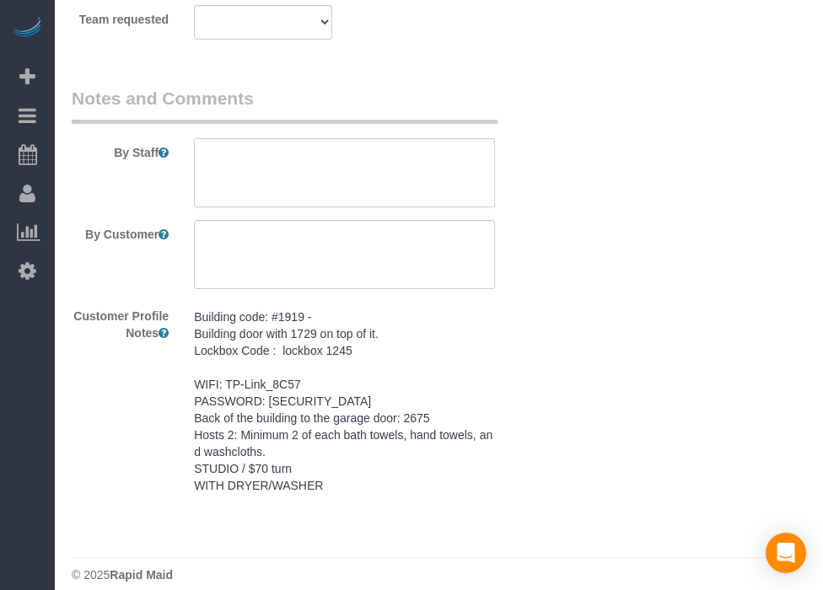
click at [431, 171] on textarea at bounding box center [344, 172] width 301 height 69
paste textarea "Building code: #1919 - Building door with 1729 on top of it. Lockbox Code : loc…"
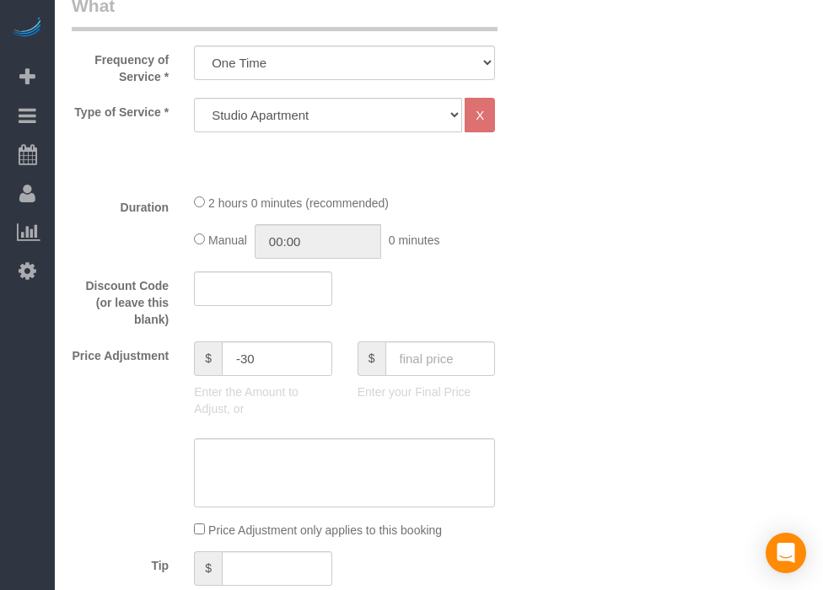
scroll to position [0, 0]
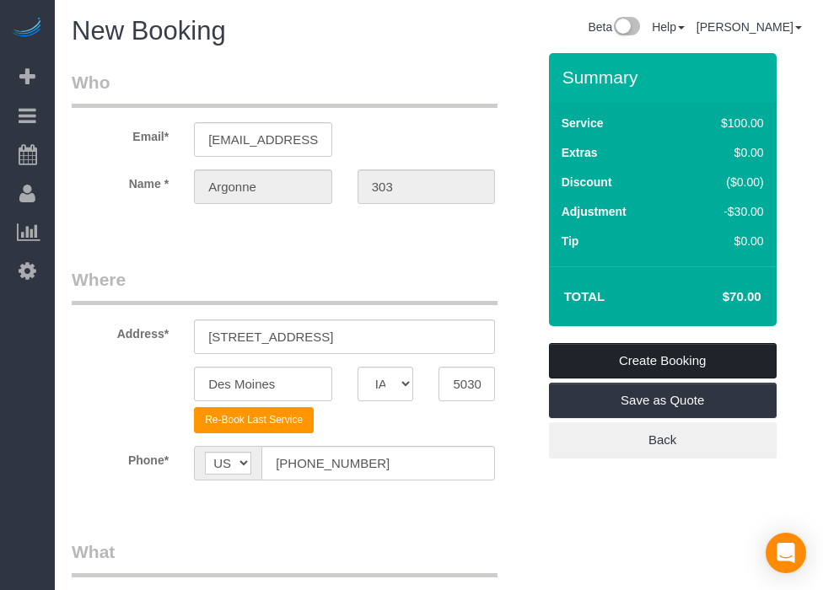
type textarea "Building code: #1919 - Building door with 1729 on top of it. Lockbox Code : loc…"
click at [696, 358] on link "Create Booking" at bounding box center [663, 360] width 228 height 35
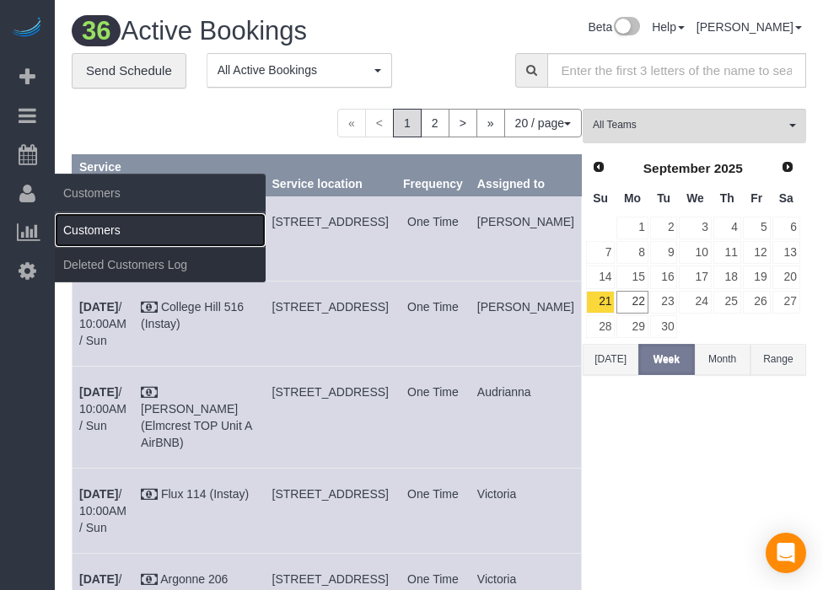
click at [89, 229] on link "Customers" at bounding box center [160, 230] width 211 height 34
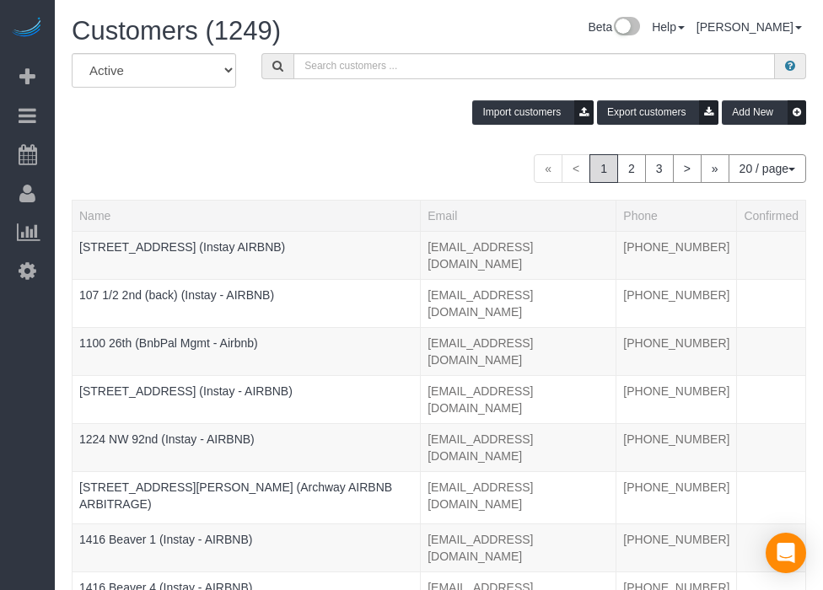
drag, startPoint x: 315, startPoint y: 97, endPoint x: 328, endPoint y: 68, distance: 31.3
click at [326, 69] on input "text" at bounding box center [533, 66] width 481 height 26
click at [328, 68] on input "text" at bounding box center [533, 66] width 481 height 26
paste input "2510 High"
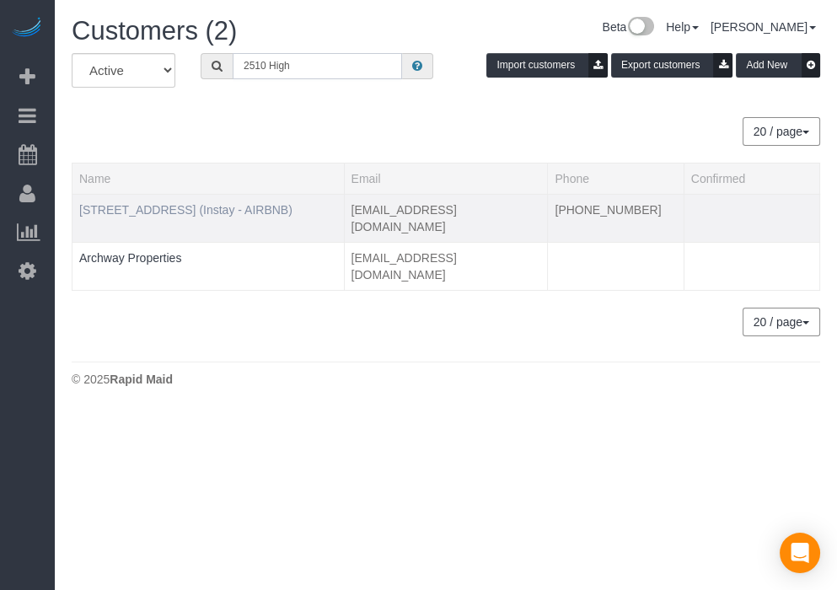
type input "2510 High"
click at [241, 203] on link "[STREET_ADDRESS] (Instay - AIRBNB)" at bounding box center [185, 209] width 213 height 13
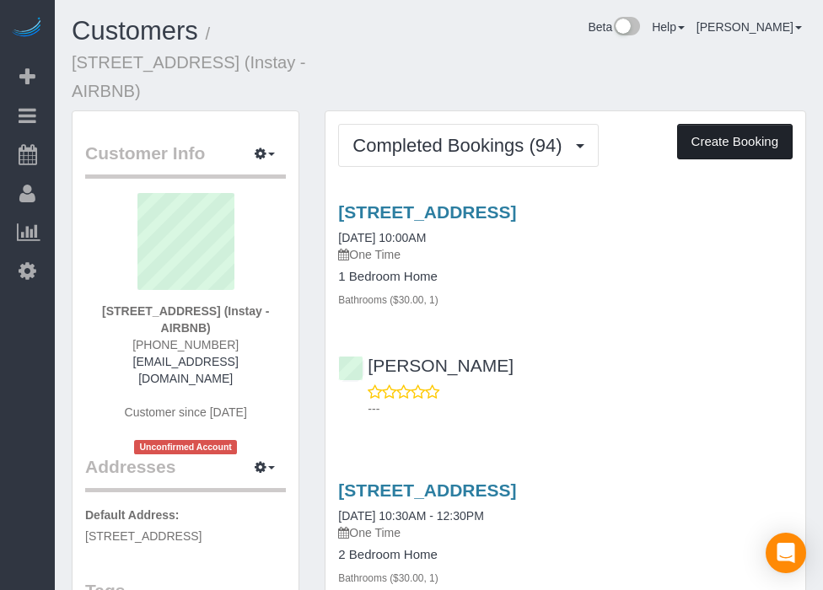
click at [733, 124] on button "Create Booking" at bounding box center [735, 141] width 116 height 35
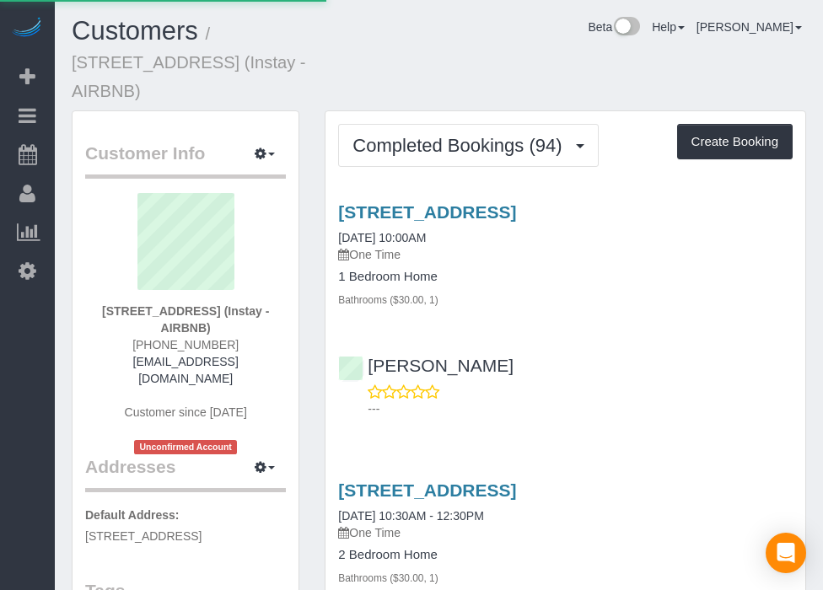
select select "IA"
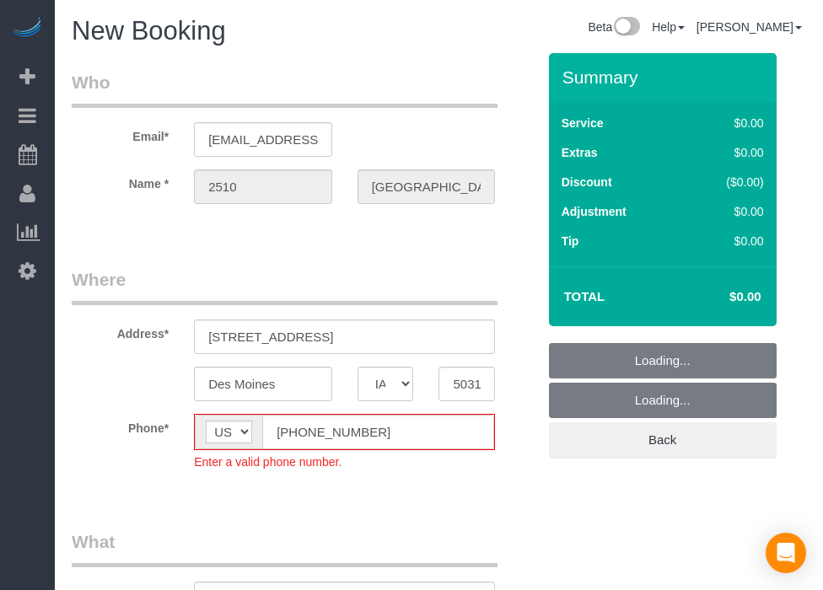
select select "object:8698"
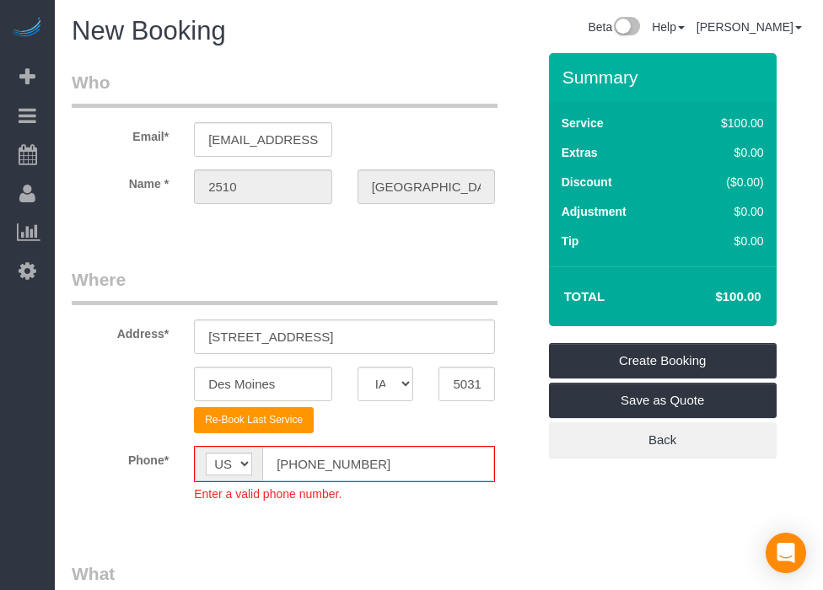
click at [298, 455] on input "[PHONE_NUMBER]" at bounding box center [378, 464] width 232 height 35
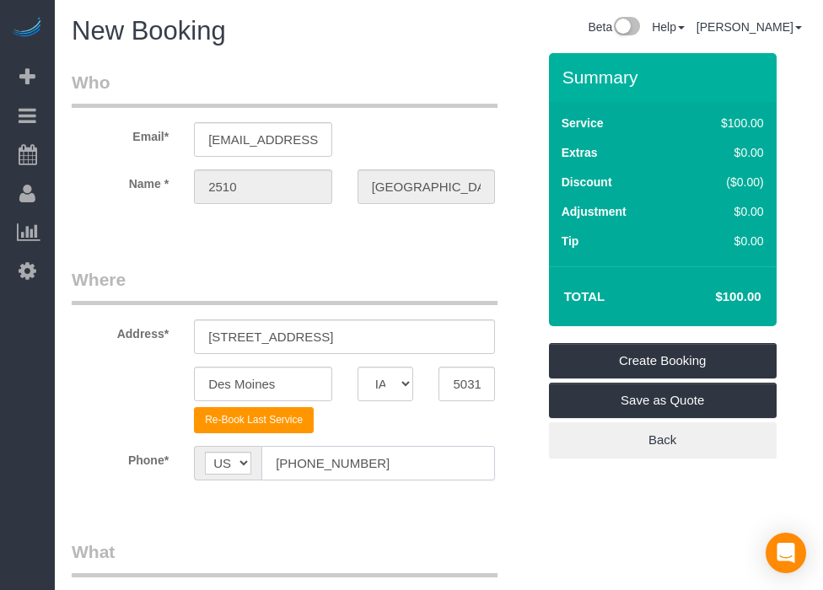
type input "[PHONE_NUMBER]"
drag, startPoint x: 527, startPoint y: 525, endPoint x: 481, endPoint y: 497, distance: 54.5
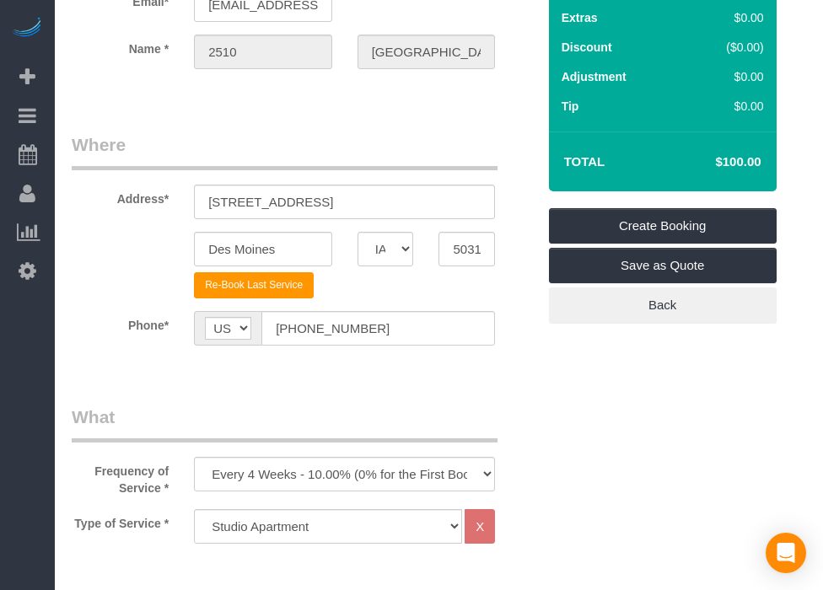
scroll to position [374, 0]
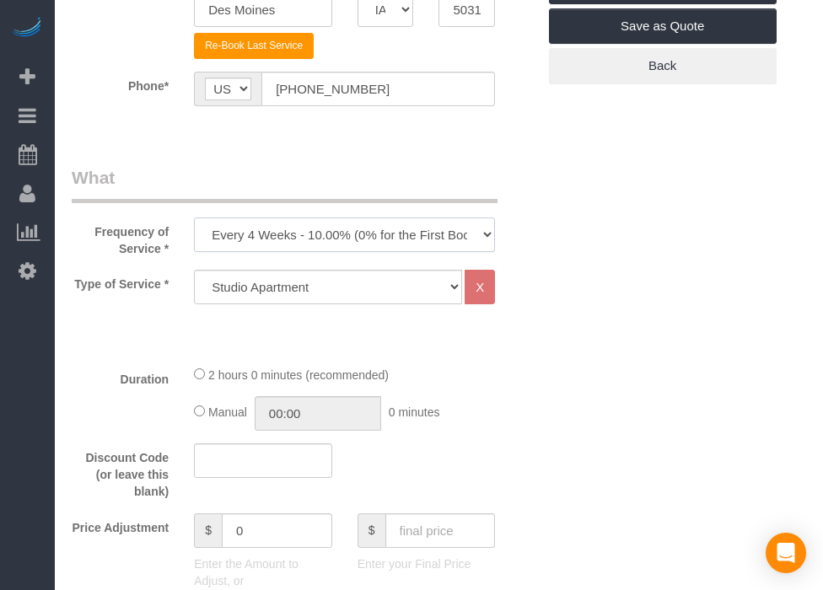
click at [337, 231] on select "Every 6 Weeks (0% for the First Booking) One Time Every 8 Weeks (0% for the Fir…" at bounding box center [344, 235] width 301 height 35
select select "object:8700"
click at [194, 218] on select "Every 6 Weeks (0% for the First Booking) One Time Every 8 Weeks (0% for the Fir…" at bounding box center [344, 235] width 301 height 35
click at [391, 294] on select "Studio Apartment 1 Bedroom Home 2 Bedroom Home 3 Bedroom Home 4 Bedroom Home 5 …" at bounding box center [328, 287] width 268 height 35
select select "18"
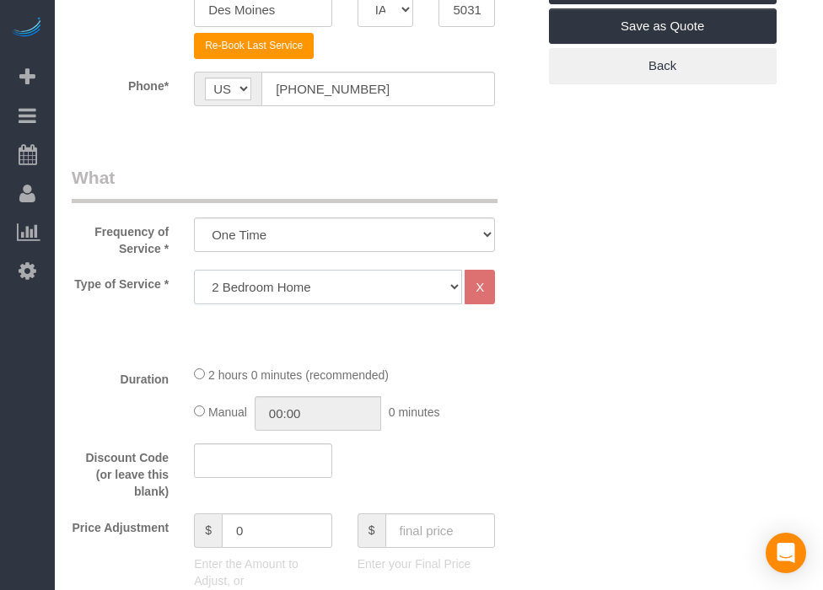
click at [194, 270] on select "Studio Apartment 1 Bedroom Home 2 Bedroom Home 3 Bedroom Home 4 Bedroom Home 5 …" at bounding box center [328, 287] width 268 height 35
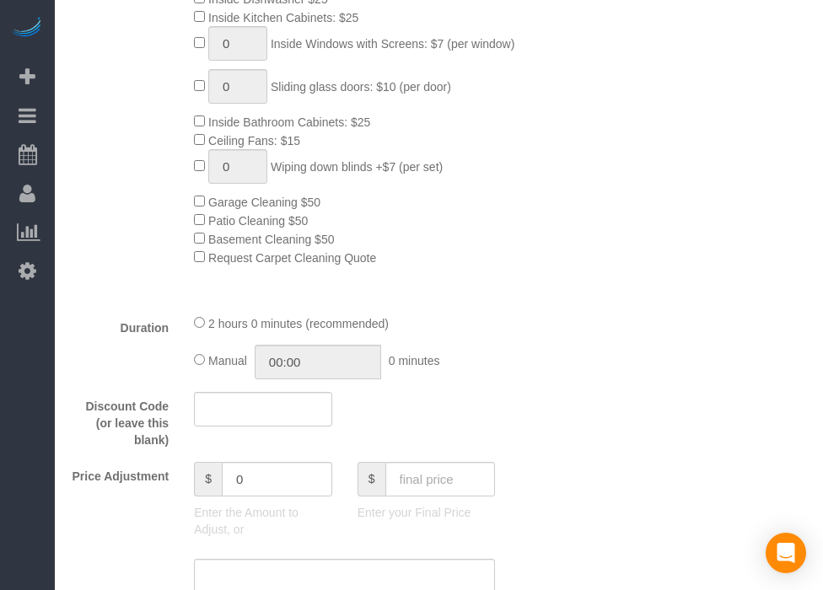
scroll to position [843, 0]
click at [451, 489] on input "text" at bounding box center [440, 478] width 110 height 35
type input "80"
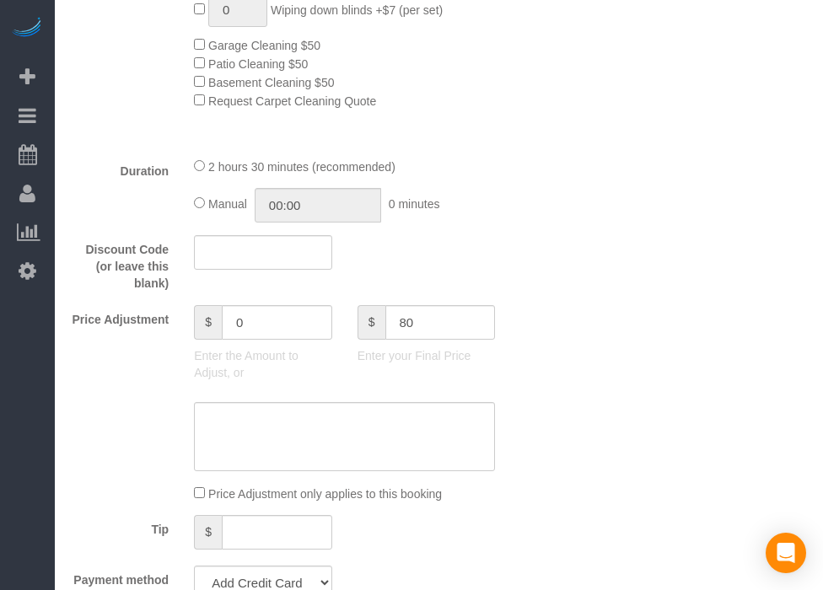
scroll to position [1124, 0]
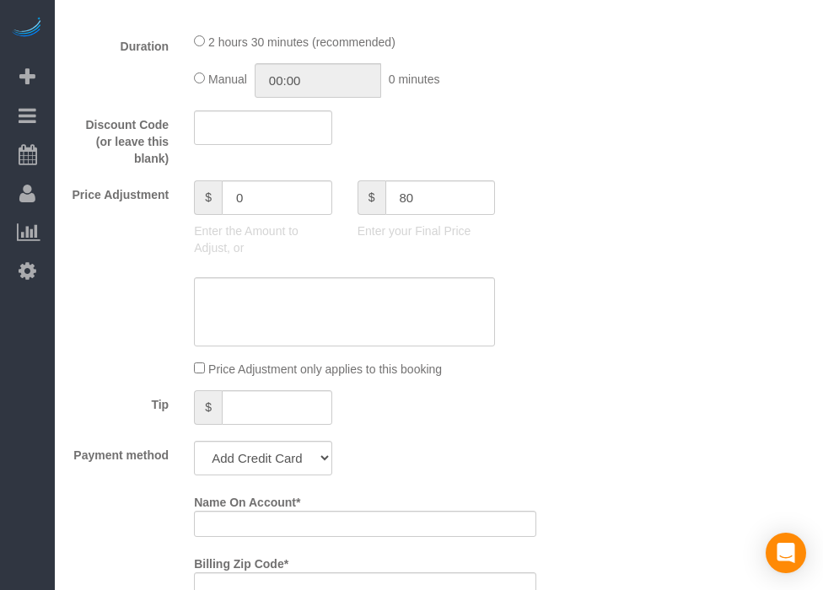
type input "-79"
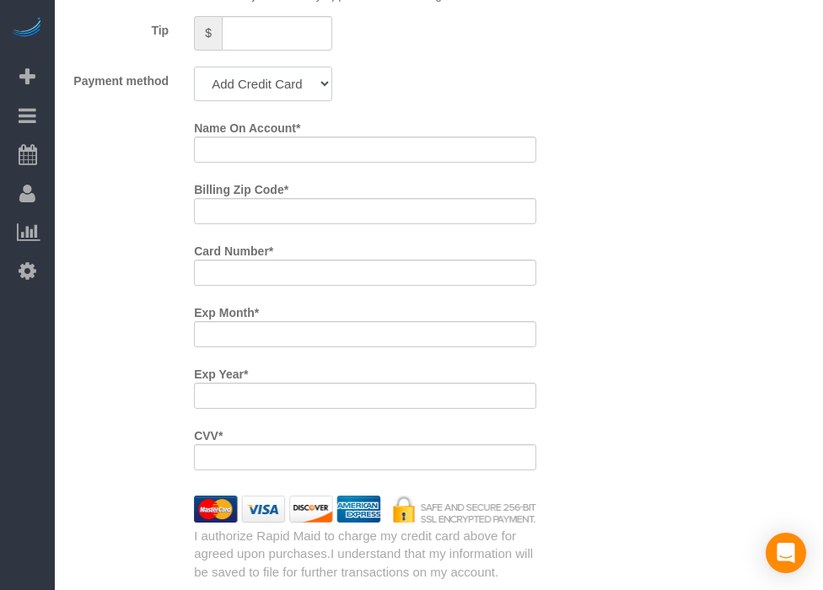
click at [289, 101] on select "Add Credit Card Cash Check Paypal" at bounding box center [263, 84] width 138 height 35
select select "string:check"
click at [194, 73] on select "Add Credit Card Cash Check Paypal" at bounding box center [263, 84] width 138 height 35
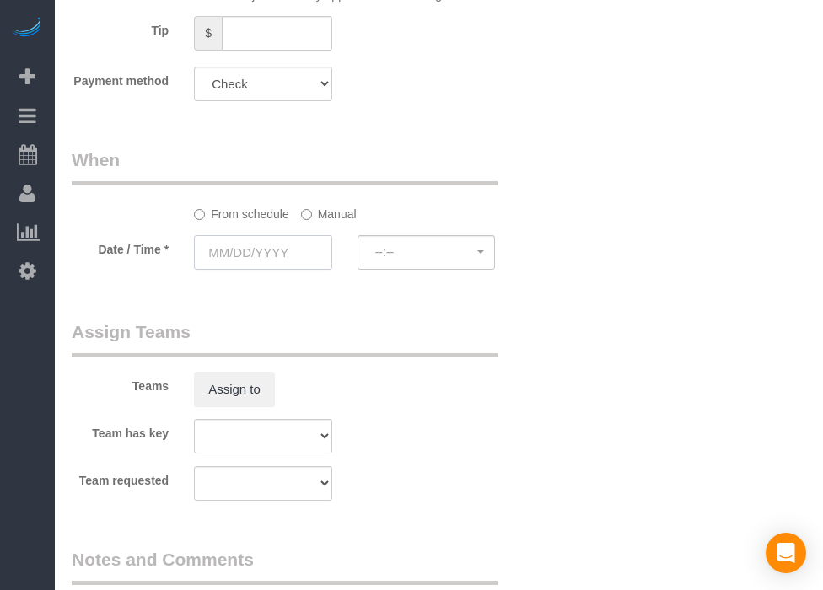
click at [297, 261] on input "text" at bounding box center [263, 252] width 138 height 35
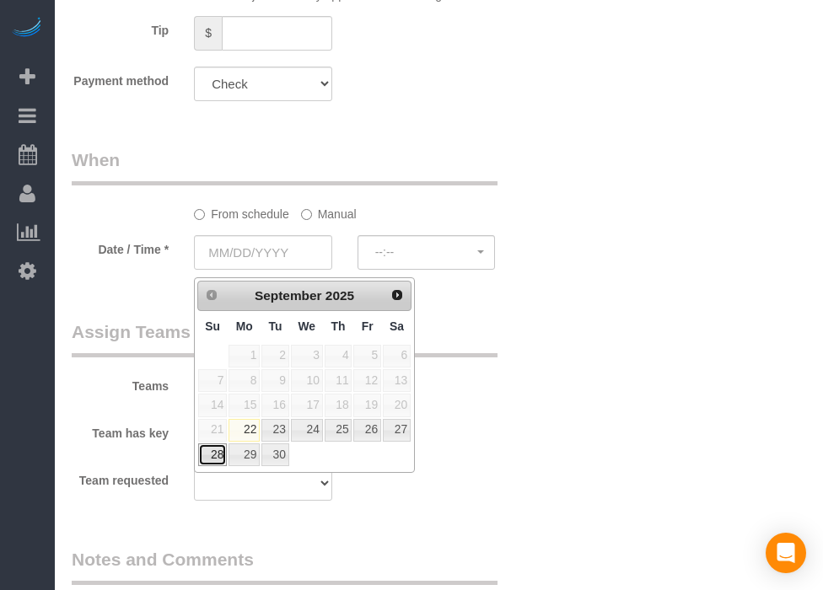
click at [203, 454] on link "28" at bounding box center [212, 455] width 29 height 23
type input "[DATE]"
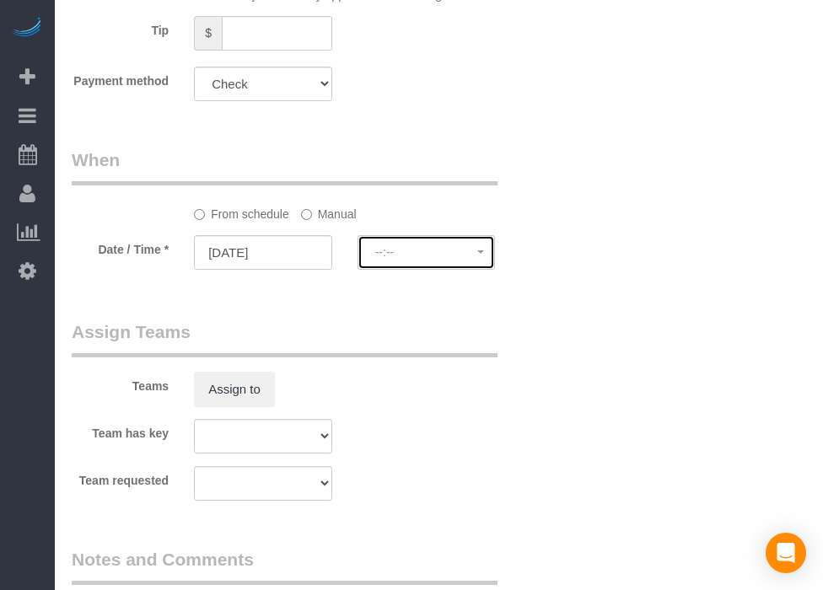
click at [398, 259] on span "--:--" at bounding box center [426, 251] width 103 height 13
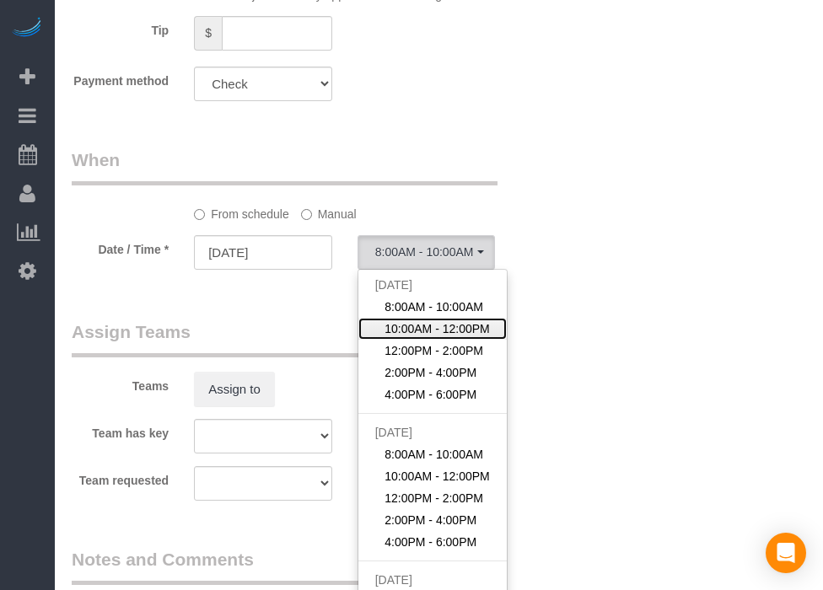
click at [443, 326] on span "10:00AM - 12:00PM" at bounding box center [437, 328] width 105 height 17
select select "spot77"
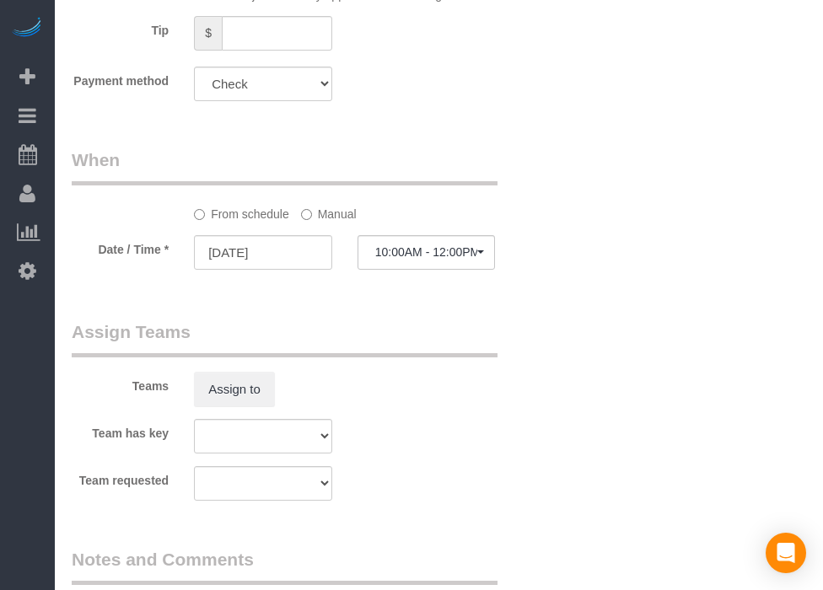
click at [310, 206] on label "Manual" at bounding box center [329, 211] width 56 height 23
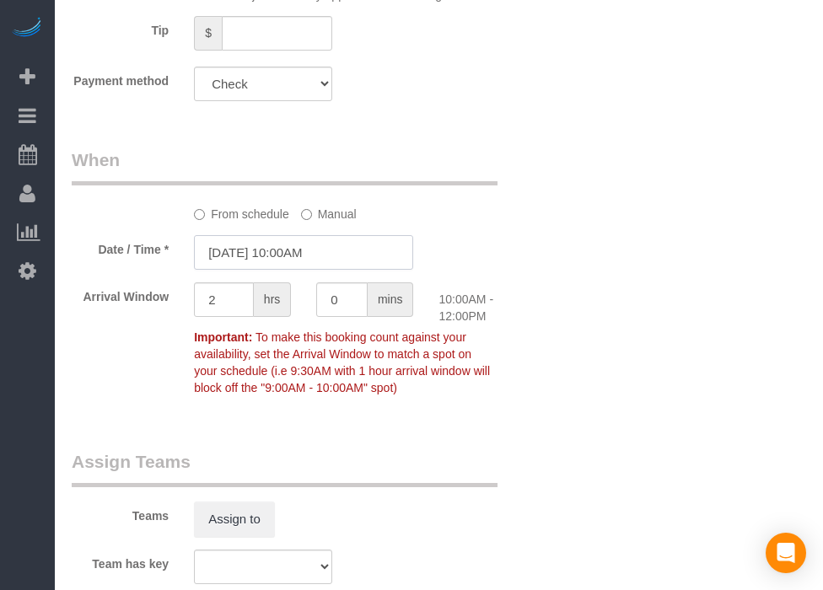
click at [300, 257] on input "[DATE] 10:00AM" at bounding box center [303, 252] width 219 height 35
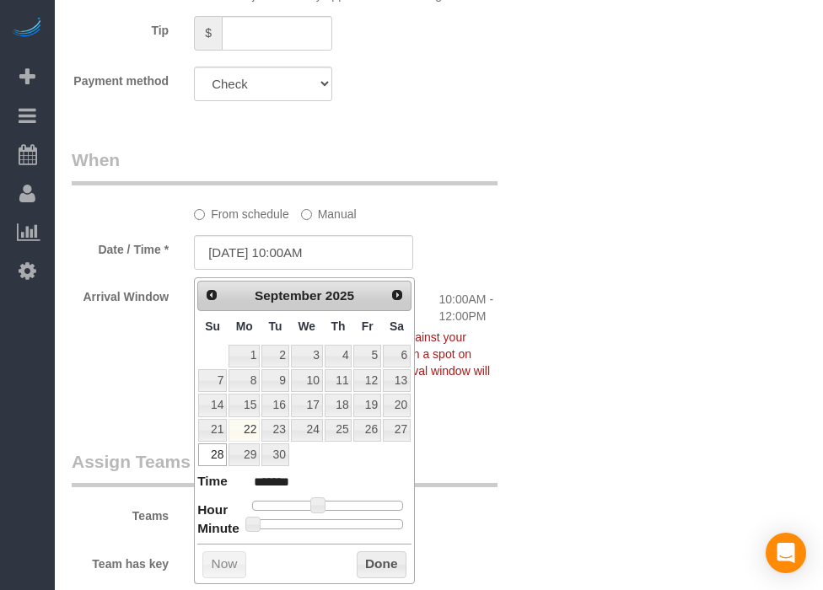
type input "[DATE] 10:30AM"
type input "*******"
click at [336, 519] on div at bounding box center [327, 524] width 151 height 10
click at [358, 541] on div "Prev Next [DATE] Su Mo Tu We Th Fr Sa 1 2 3 4 5 6 7 8 9 10 11 12 13 14 15 16 17…" at bounding box center [304, 430] width 221 height 307
click at [390, 546] on div "Prev Next [DATE] Su Mo Tu We Th Fr Sa 1 2 3 4 5 6 7 8 9 10 11 12 13 14 15 16 17…" at bounding box center [304, 430] width 221 height 307
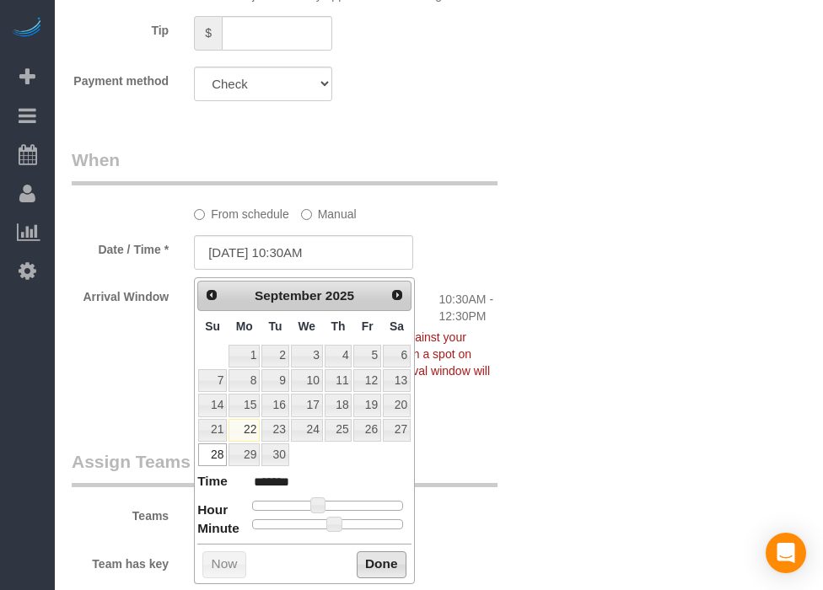
click at [399, 555] on button "Done" at bounding box center [382, 564] width 50 height 27
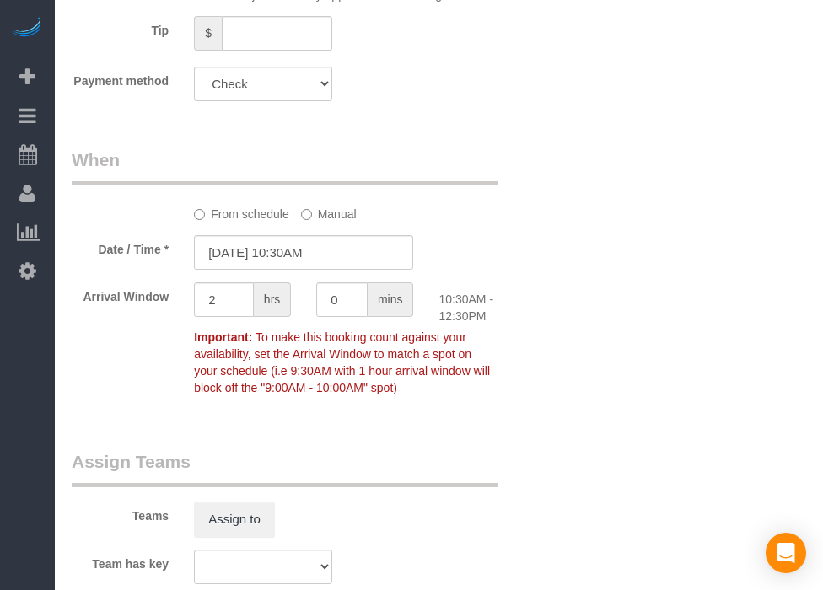
drag, startPoint x: 590, startPoint y: 535, endPoint x: 544, endPoint y: 536, distance: 46.4
drag, startPoint x: 544, startPoint y: 536, endPoint x: 527, endPoint y: 465, distance: 73.6
click at [486, 532] on div "Teams Assign to" at bounding box center [304, 493] width 490 height 88
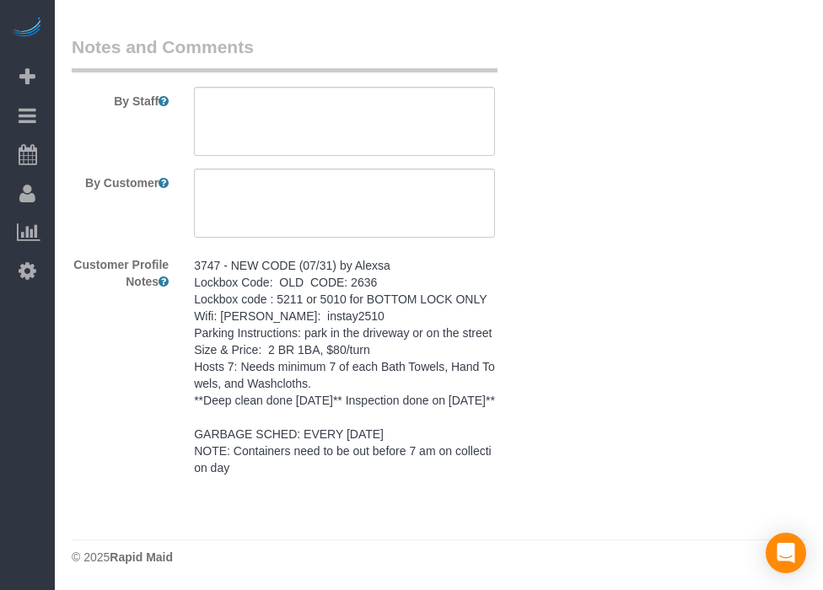
click at [370, 371] on pre "3747 - NEW CODE (07/31) by Alexsa Lockbox Code: OLD CODE: 2636 Lockbox code : 5…" at bounding box center [344, 366] width 301 height 219
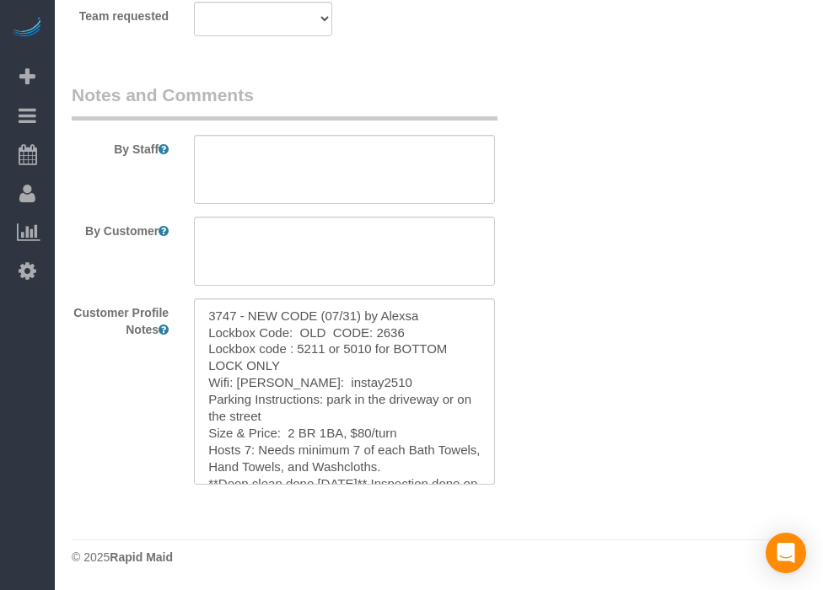
scroll to position [2099, 0]
click at [370, 358] on textarea "3747 - NEW CODE (07/31) by Alexsa Lockbox Code: OLD CODE: 2636 Lockbox code : 5…" at bounding box center [344, 391] width 301 height 186
click at [424, 192] on textarea at bounding box center [344, 169] width 301 height 69
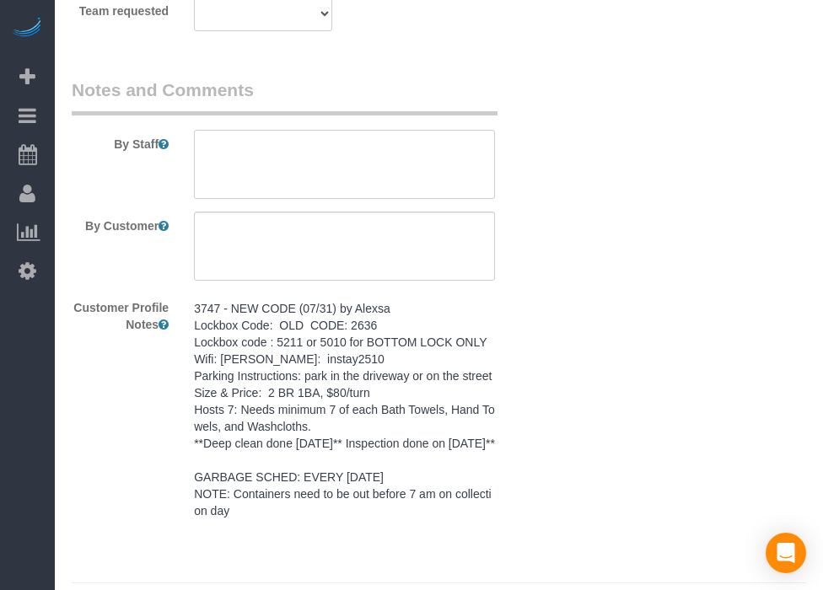
paste textarea "3747 - NEW CODE (07/31) by Alexsa Lockbox Code: OLD CODE: 2636 Lockbox code : 5…"
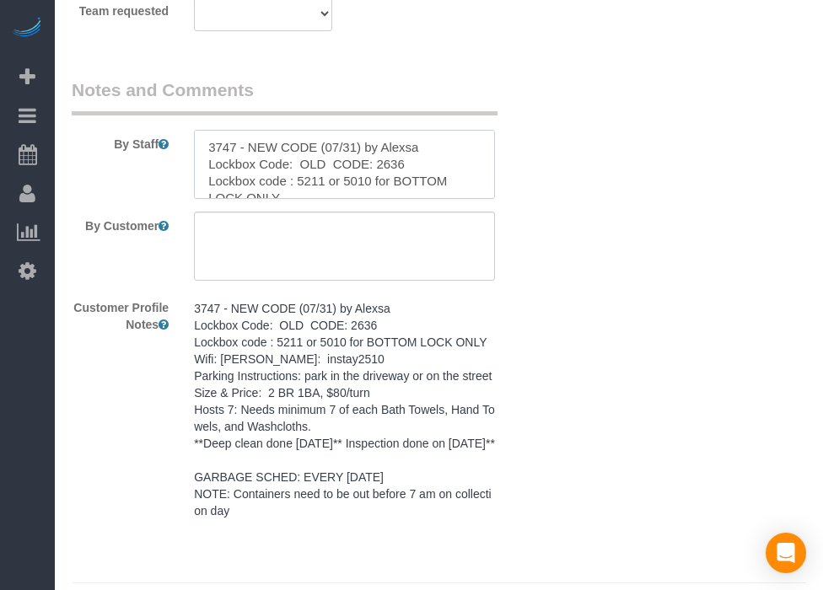
scroll to position [225, 0]
type textarea "3747 - NEW CODE (07/31) by Alexsa Lockbox Code: OLD CODE: 2636 Lockbox code : 5…"
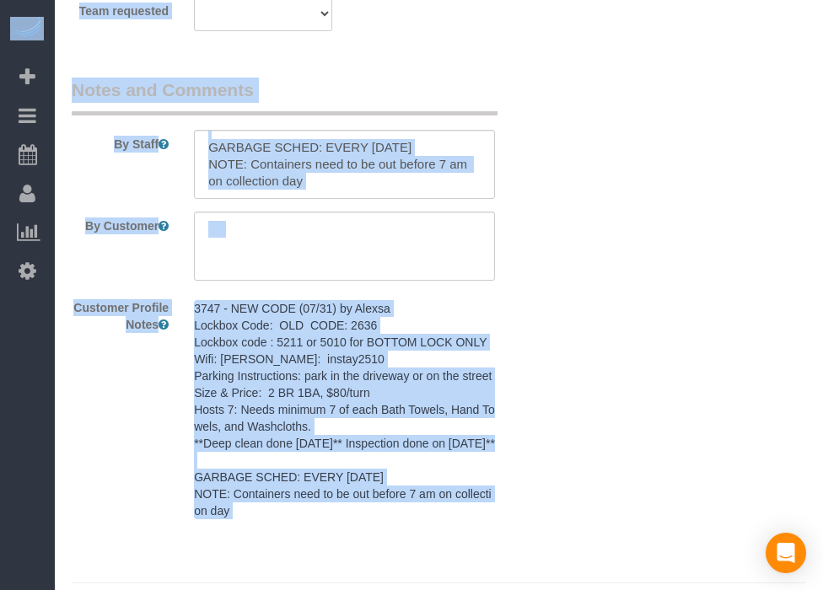
drag, startPoint x: 820, startPoint y: 501, endPoint x: 843, endPoint y: 125, distance: 376.8
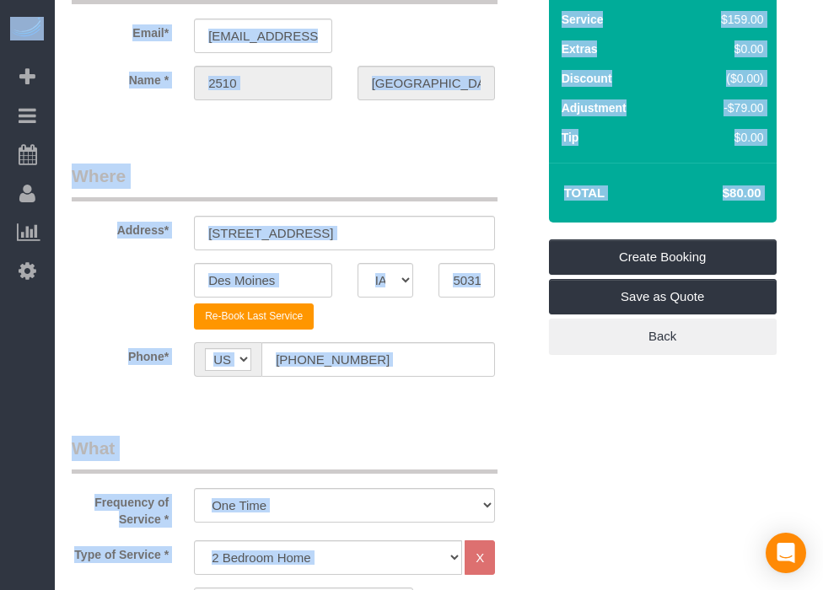
scroll to position [0, 0]
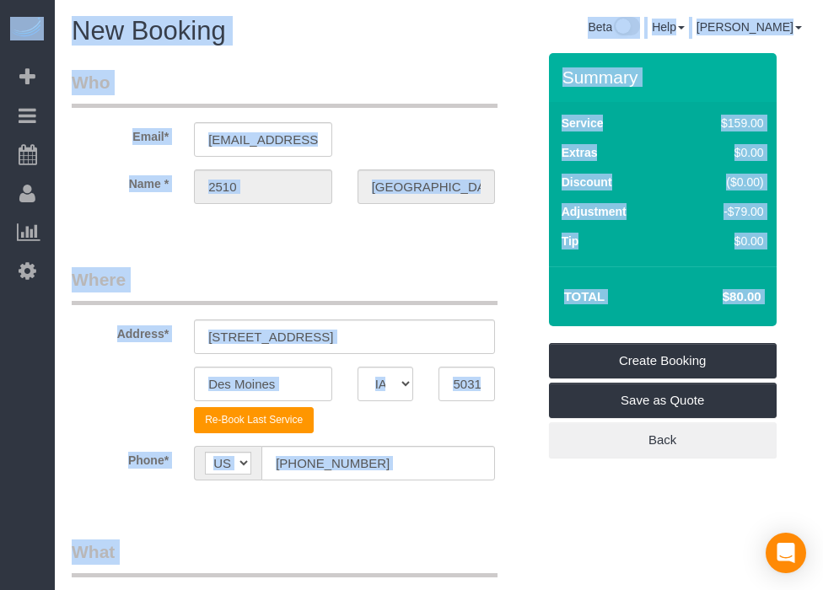
click at [459, 88] on legend "Who" at bounding box center [285, 89] width 426 height 38
click at [467, 70] on legend "Who" at bounding box center [285, 89] width 426 height 38
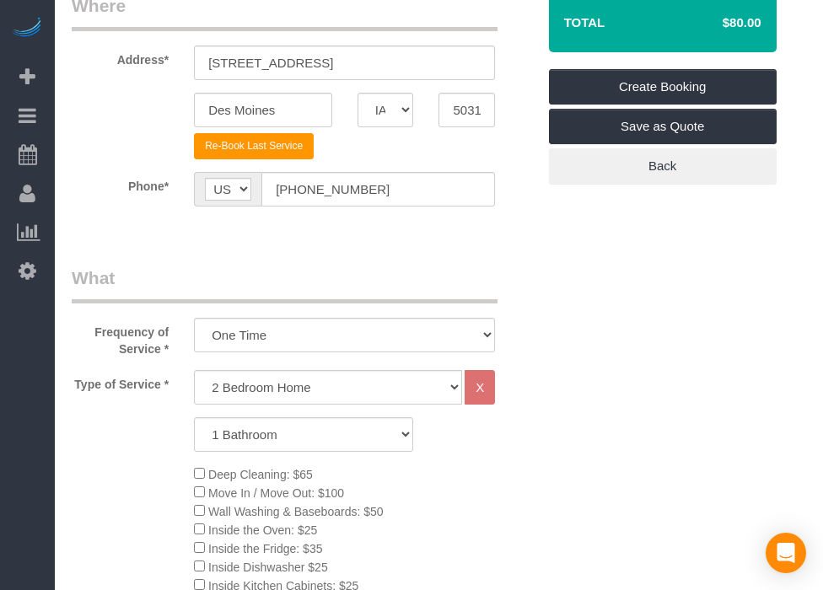
scroll to position [281, 0]
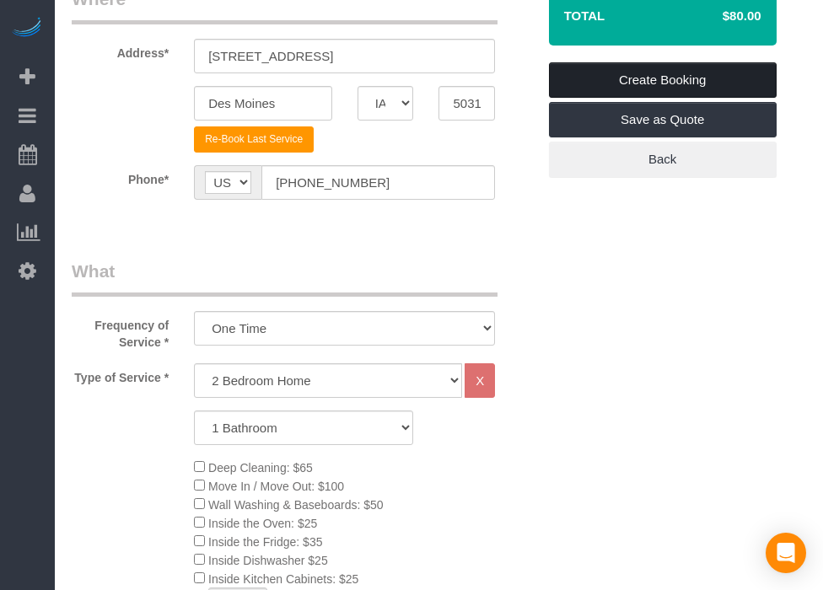
click at [688, 66] on link "Create Booking" at bounding box center [663, 79] width 228 height 35
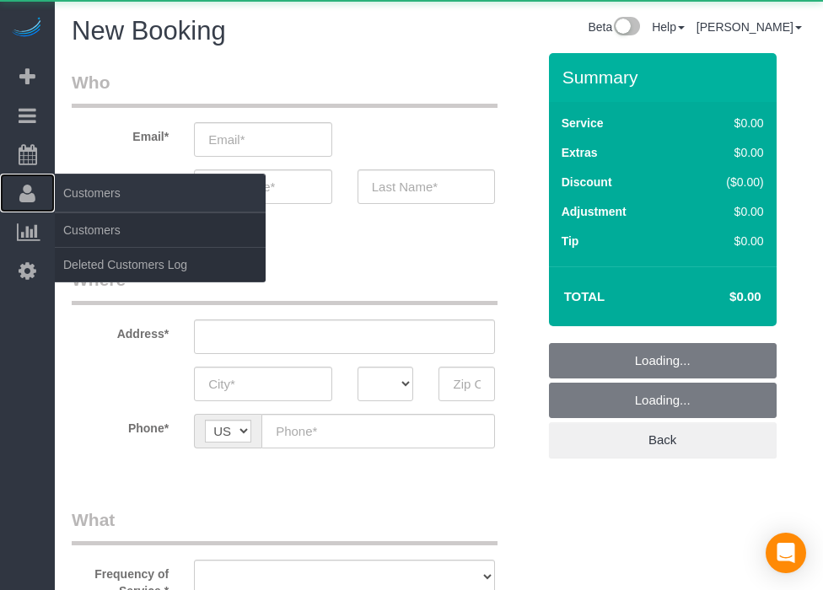
click at [19, 202] on link "Customers" at bounding box center [27, 193] width 55 height 39
select select "object:9591"
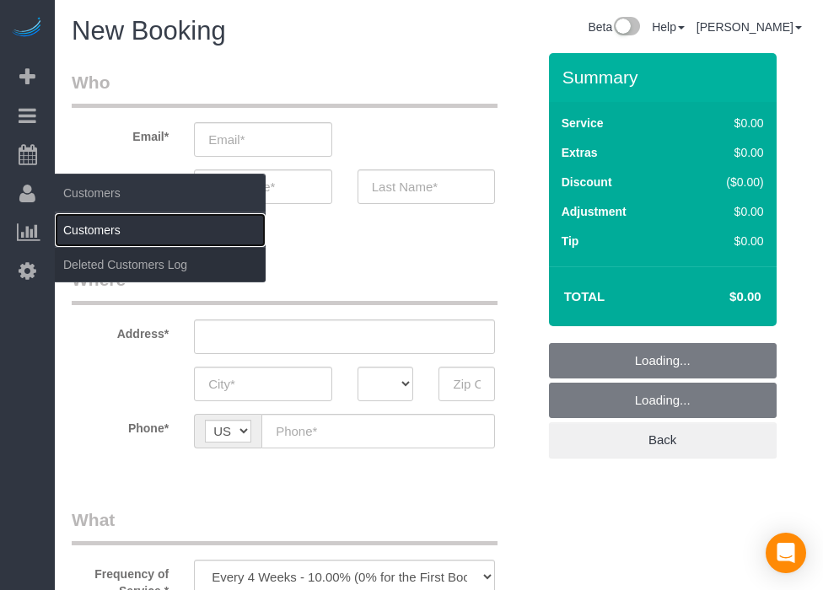
click at [79, 229] on link "Customers" at bounding box center [160, 230] width 211 height 34
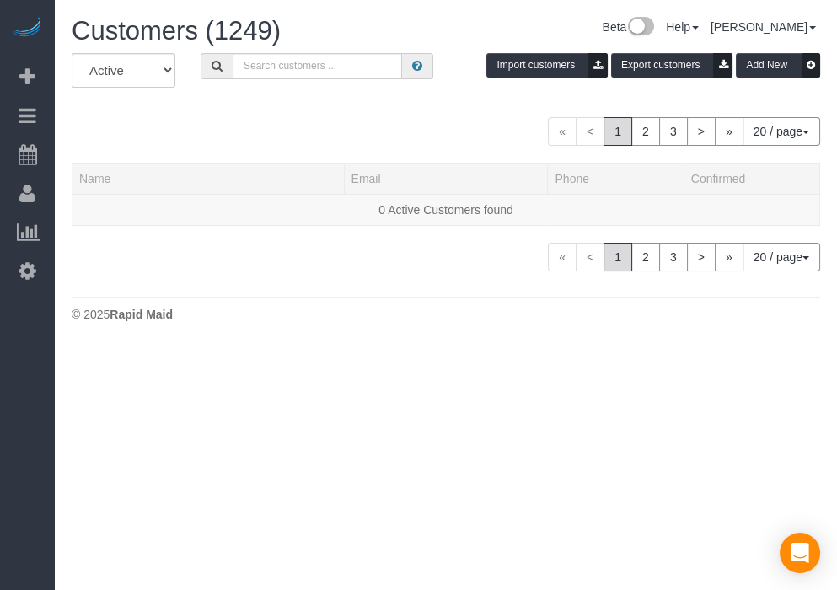
drag, startPoint x: 277, startPoint y: 116, endPoint x: 266, endPoint y: 106, distance: 14.9
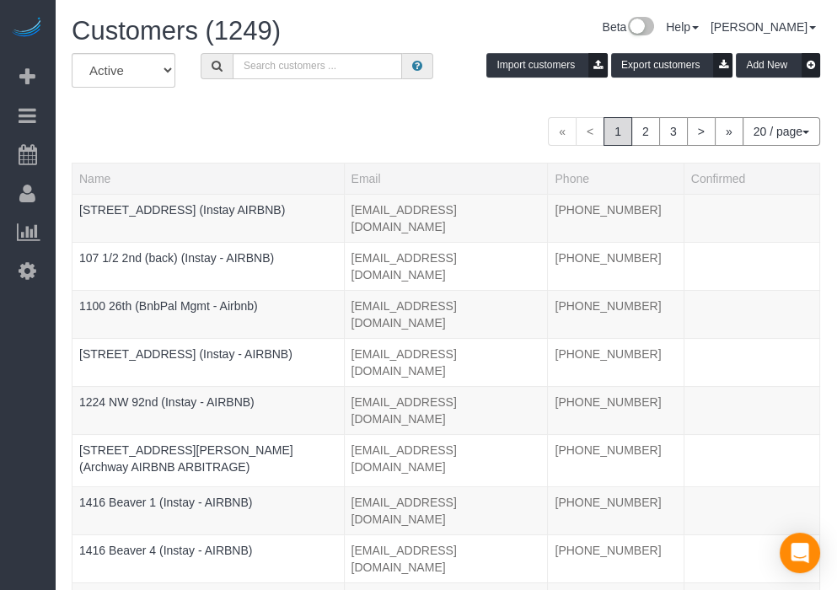
drag, startPoint x: 266, startPoint y: 106, endPoint x: 252, endPoint y: 98, distance: 15.9
click at [252, 98] on div "All Active Archived Import customers Export customers Add New" at bounding box center [446, 76] width 774 height 47
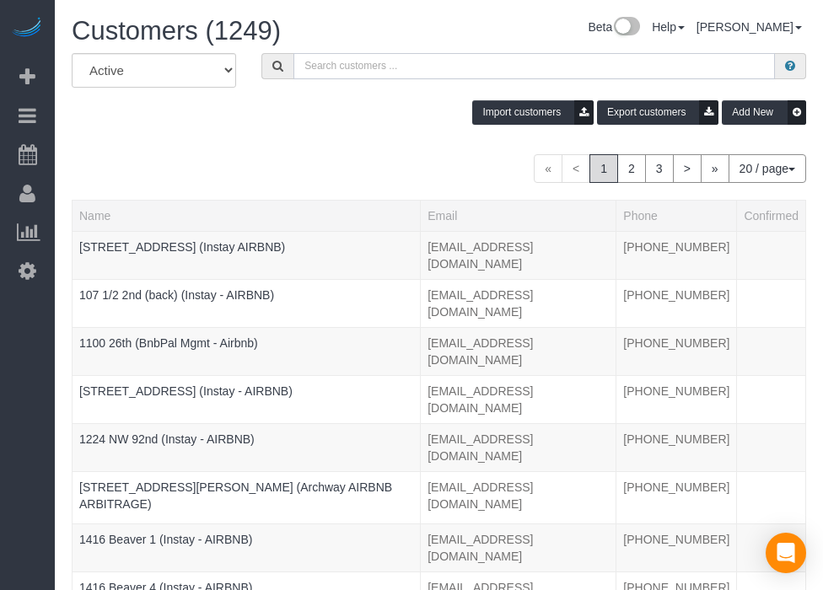
click at [304, 53] on input "text" at bounding box center [533, 66] width 481 height 26
paste input "1224 NW"
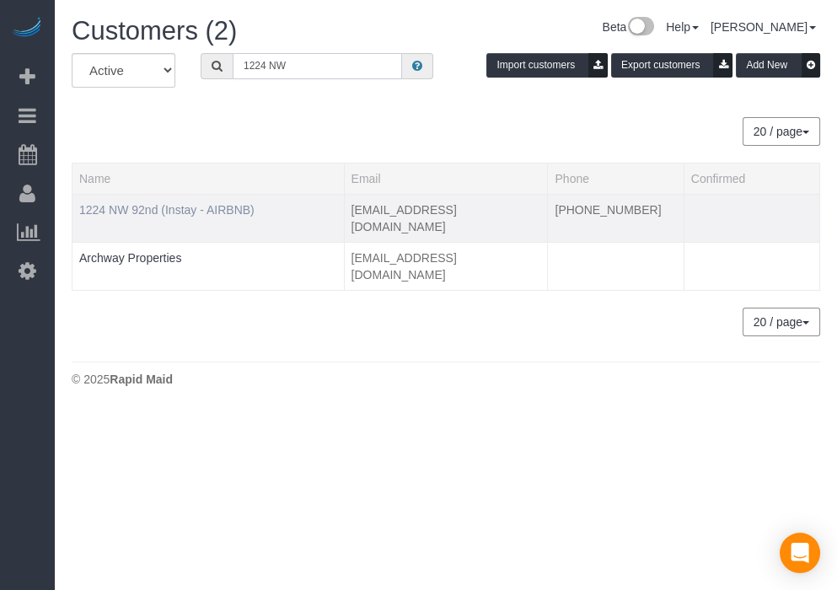
type input "1224 NW"
click at [155, 214] on link "1224 NW 92nd (Instay - AIRBNB)" at bounding box center [166, 209] width 175 height 13
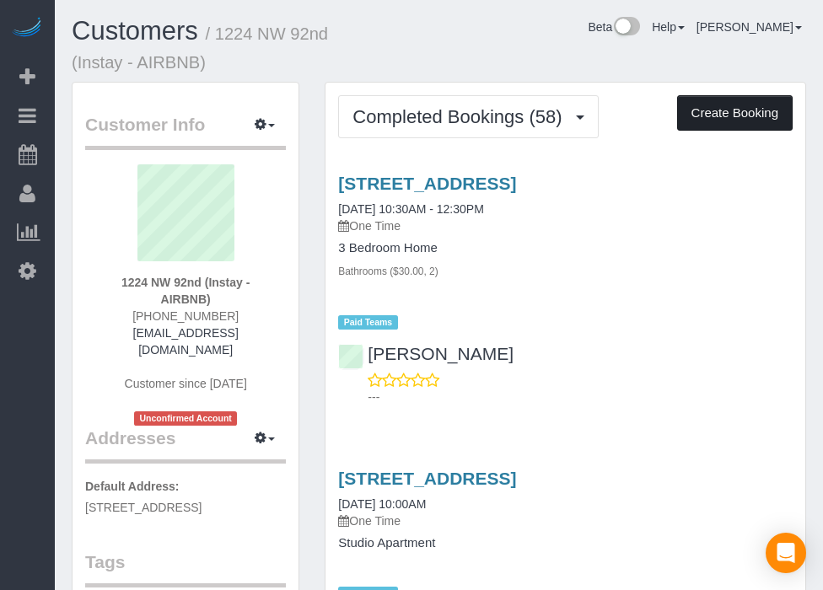
click at [707, 105] on button "Create Booking" at bounding box center [735, 112] width 116 height 35
select select "IA"
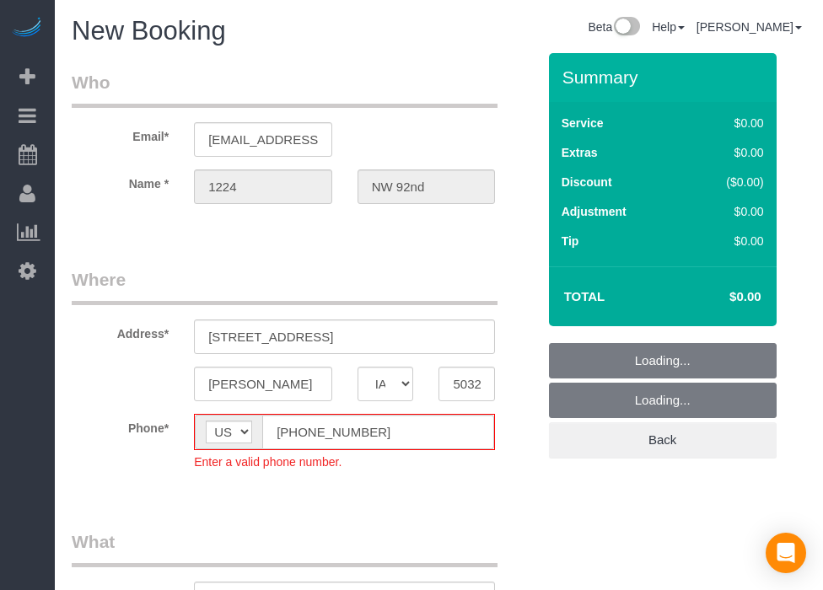
select select "object:11279"
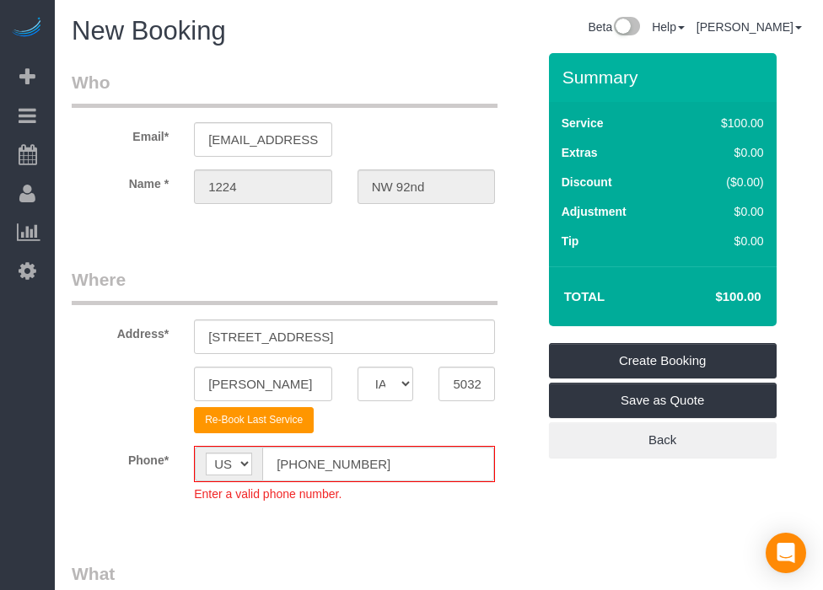
drag, startPoint x: 457, startPoint y: 535, endPoint x: 370, endPoint y: 490, distance: 97.7
click at [297, 463] on input "[PHONE_NUMBER]" at bounding box center [378, 464] width 232 height 35
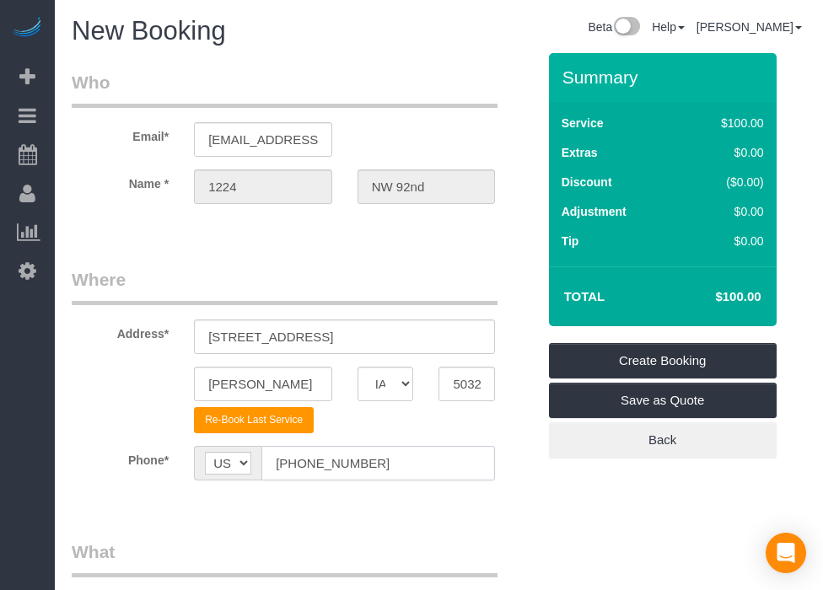
type input "[PHONE_NUMBER]"
drag, startPoint x: 659, startPoint y: 508, endPoint x: 546, endPoint y: 506, distance: 113.9
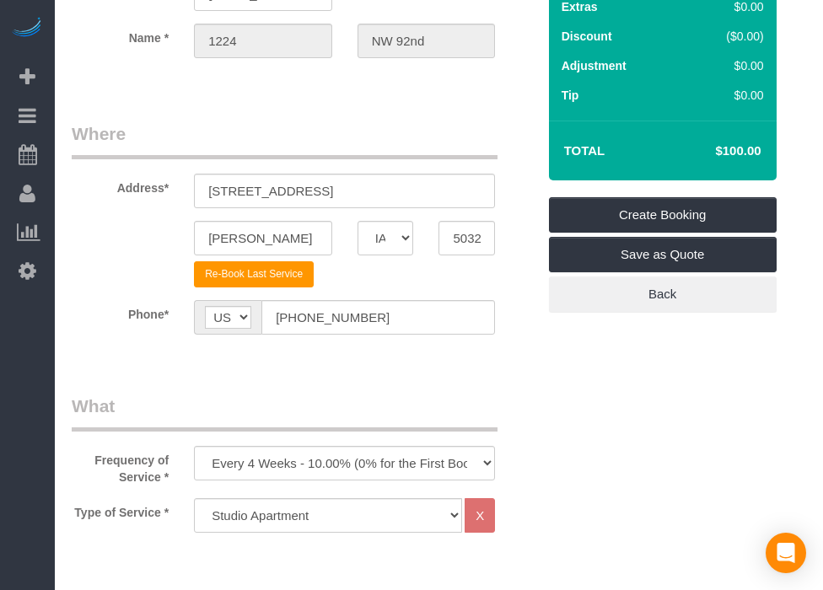
scroll to position [187, 0]
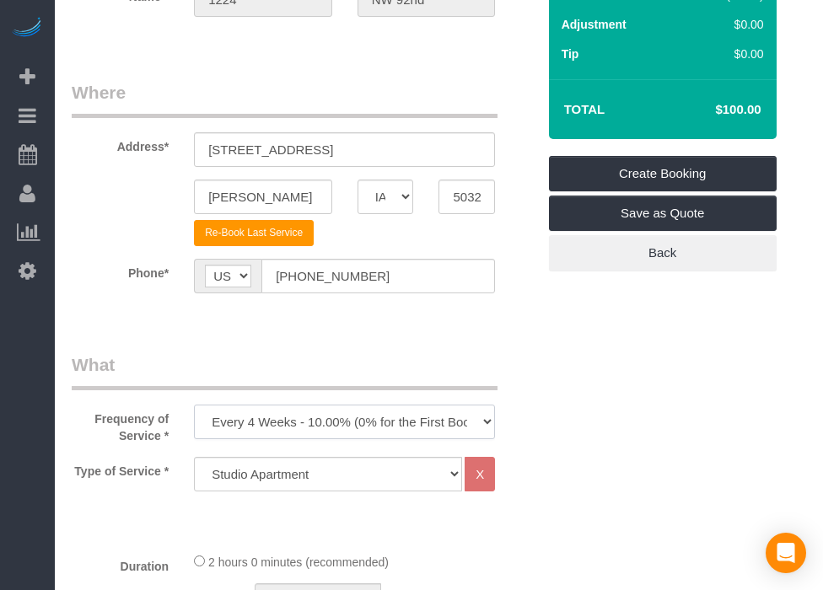
click at [393, 411] on select "Every 6 Weeks (0% for the First Booking) One Time Every 8 Weeks (0% for the Fir…" at bounding box center [344, 422] width 301 height 35
select select "object:11281"
click at [194, 405] on select "Every 6 Weeks (0% for the First Booking) One Time Every 8 Weeks (0% for the Fir…" at bounding box center [344, 422] width 301 height 35
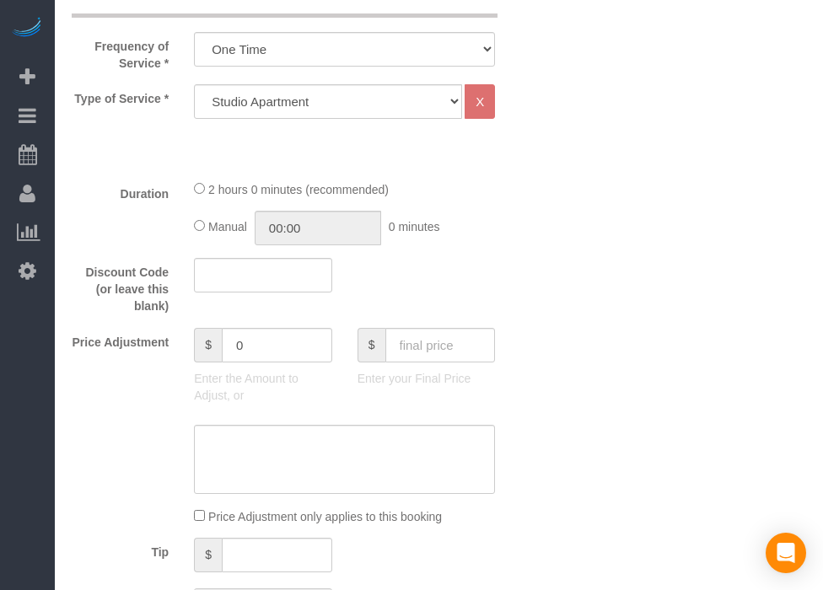
scroll to position [562, 0]
click at [430, 347] on input "text" at bounding box center [440, 343] width 110 height 35
type input "110"
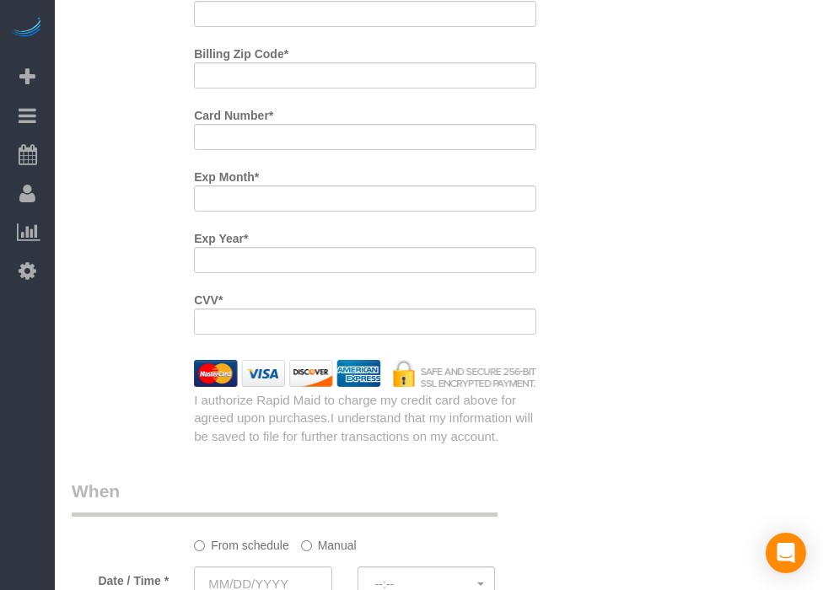
type input "10"
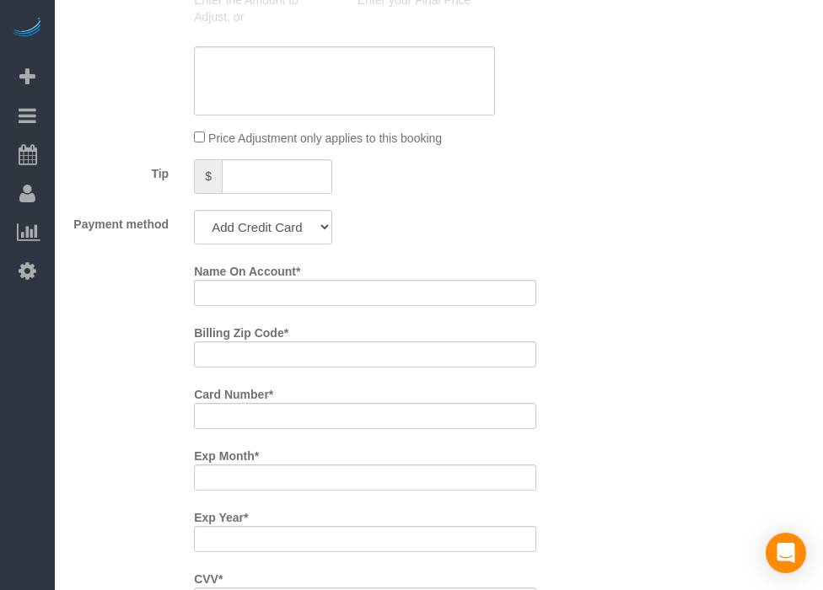
scroll to position [937, 0]
click at [293, 220] on select "Add Credit Card Cash Check Paypal" at bounding box center [263, 229] width 138 height 35
click at [194, 212] on select "Add Credit Card Cash Check Paypal" at bounding box center [263, 229] width 138 height 35
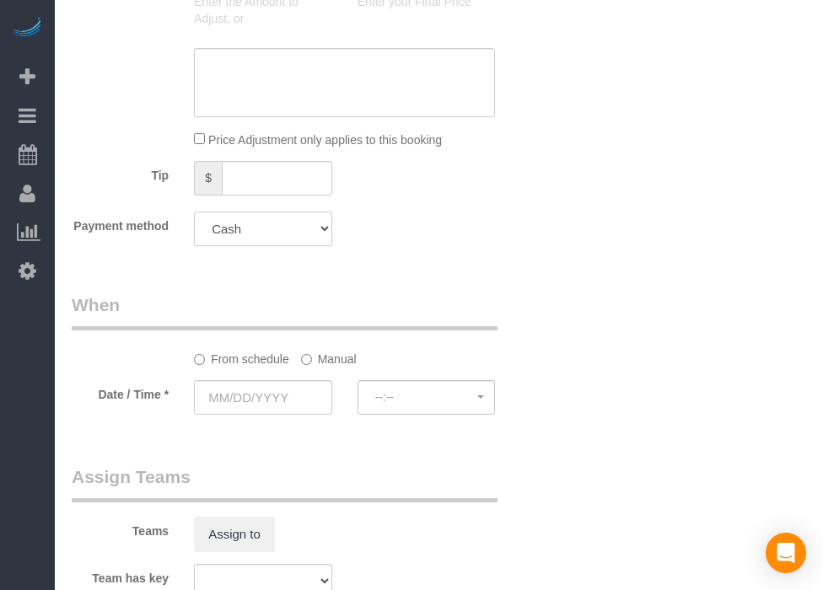
click at [273, 227] on select "Add Credit Card Cash Check Paypal" at bounding box center [263, 229] width 138 height 35
select select "string:check"
click at [194, 212] on select "Add Credit Card Cash Check Paypal" at bounding box center [263, 229] width 138 height 35
drag, startPoint x: 432, startPoint y: 322, endPoint x: 250, endPoint y: 296, distance: 184.0
click at [250, 296] on legend "When" at bounding box center [285, 312] width 426 height 38
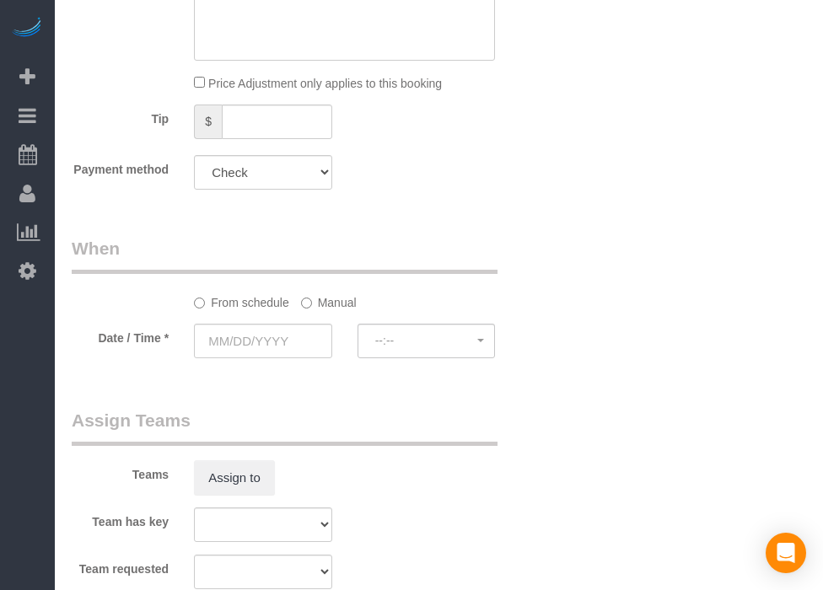
scroll to position [1030, 0]
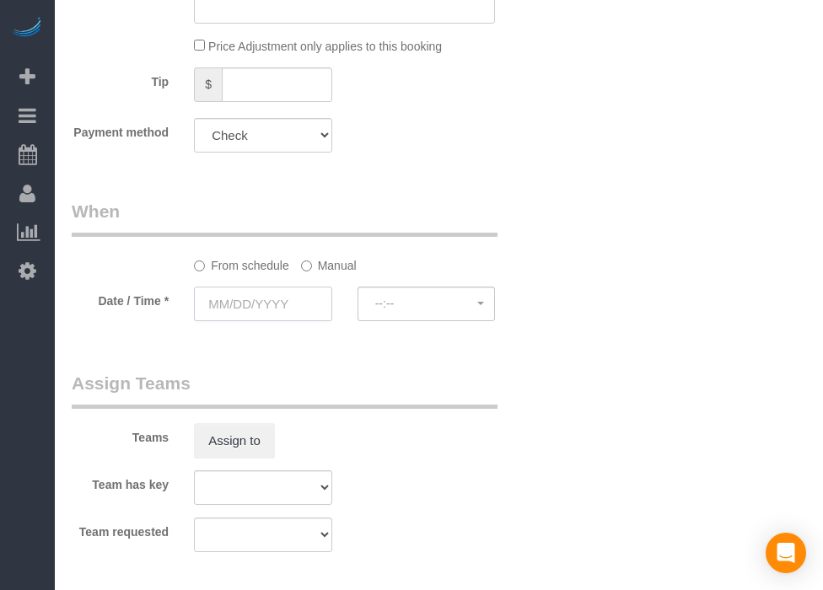
click at [223, 299] on input "text" at bounding box center [263, 304] width 138 height 35
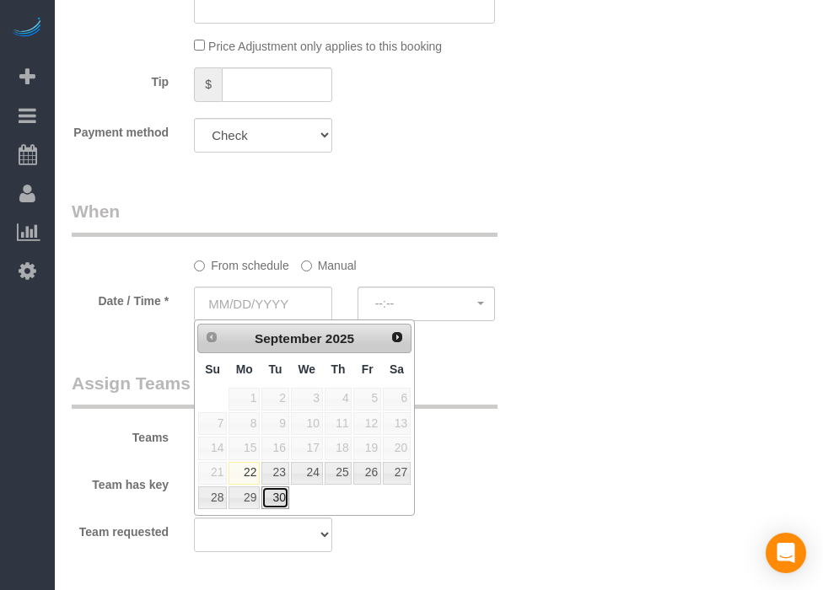
click at [272, 498] on link "30" at bounding box center [274, 498] width 27 height 23
type input "[DATE]"
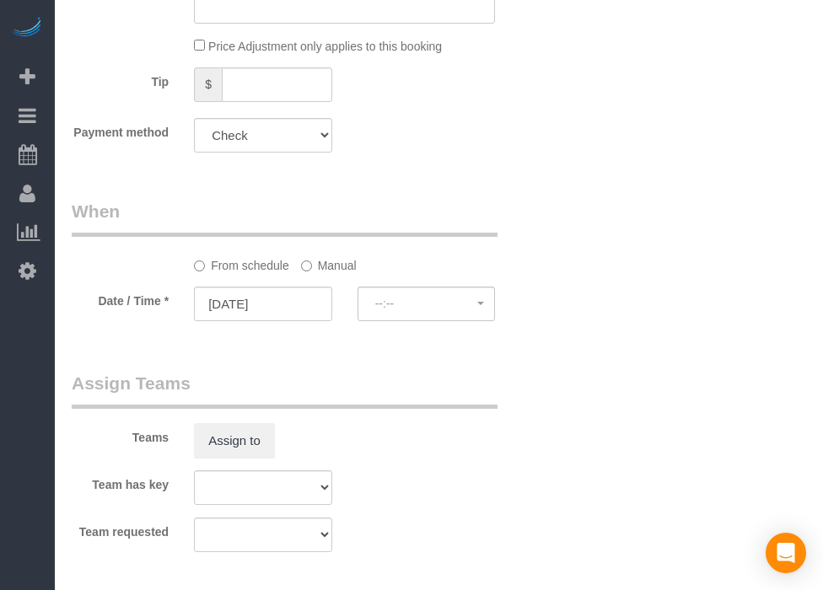
click at [496, 298] on div "--:-- --:--" at bounding box center [427, 306] width 164 height 38
click at [448, 306] on span "--:--" at bounding box center [426, 303] width 103 height 13
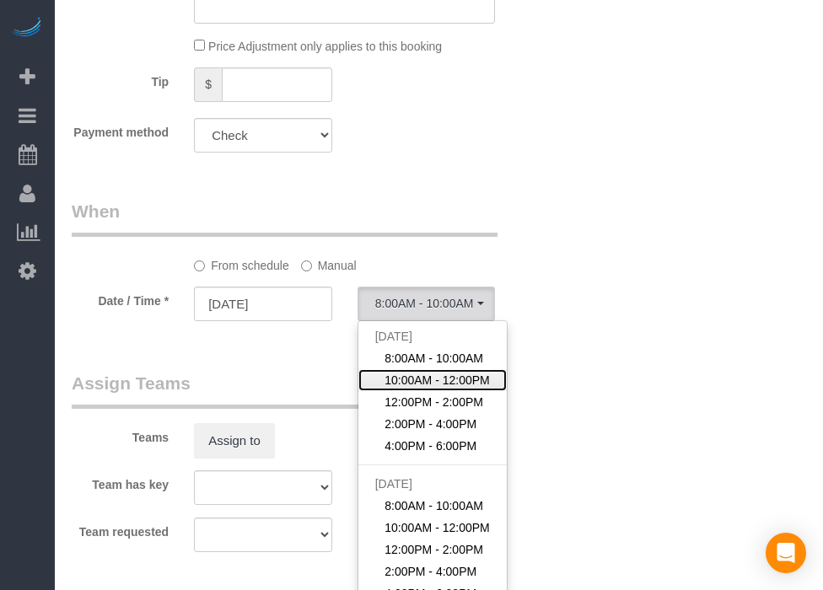
click at [427, 384] on span "10:00AM - 12:00PM" at bounding box center [437, 380] width 105 height 17
select select "spot102"
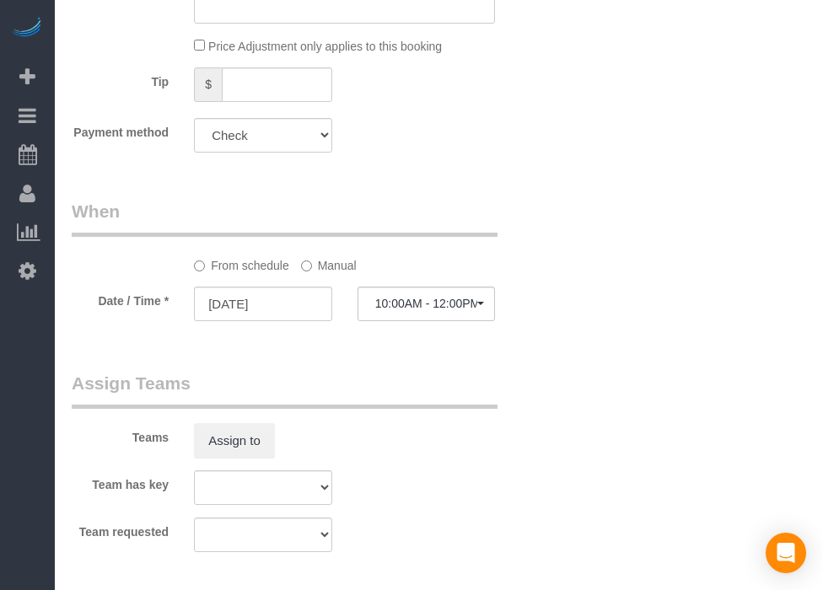
click at [332, 258] on label "Manual" at bounding box center [329, 262] width 56 height 23
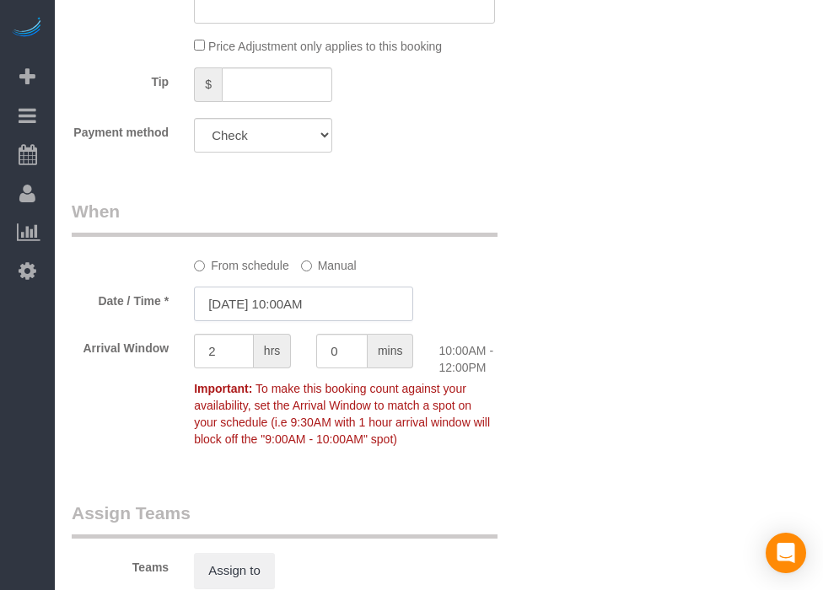
click at [322, 295] on input "[DATE] 10:00AM" at bounding box center [303, 304] width 219 height 35
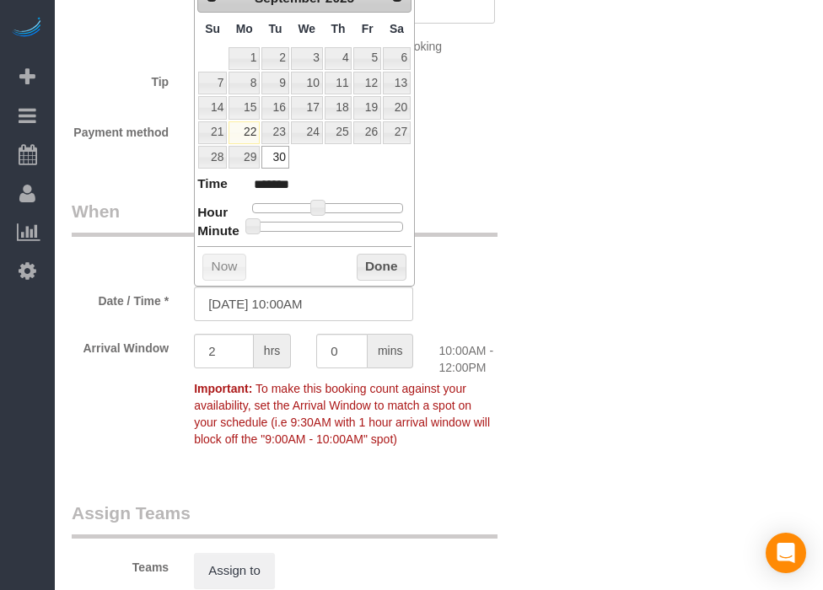
type input "[DATE] 10:30AM"
type input "*******"
click at [328, 228] on div at bounding box center [327, 227] width 151 height 10
click at [368, 259] on button "Done" at bounding box center [382, 267] width 50 height 27
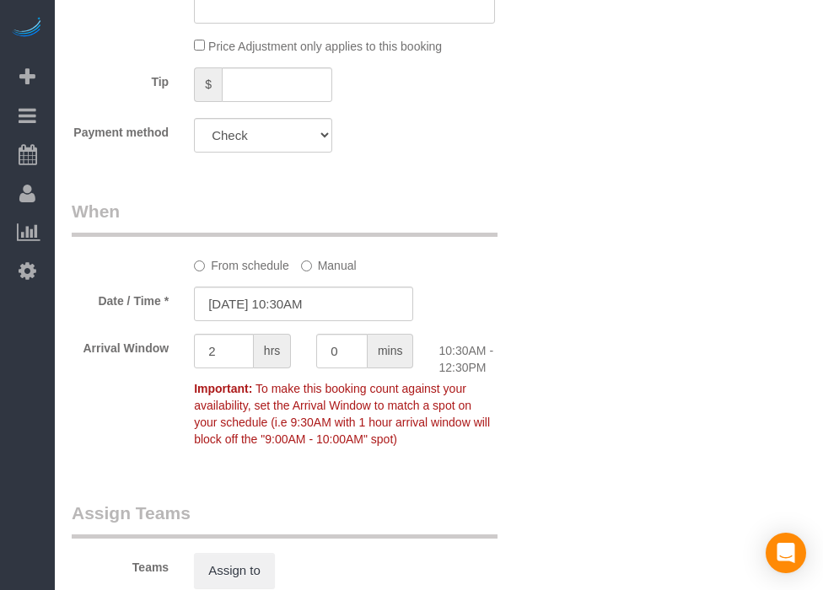
drag, startPoint x: 597, startPoint y: 314, endPoint x: 560, endPoint y: 396, distance: 90.6
click at [569, 377] on div "Who Email* [EMAIL_ADDRESS][DOMAIN_NAME] Name * 1224 NW 92nd Where Address* [STR…" at bounding box center [439, 150] width 734 height 2254
click at [562, 395] on div "Who Email* [EMAIL_ADDRESS][DOMAIN_NAME] Name * 1224 NW 92nd Where Address* [STR…" at bounding box center [439, 150] width 734 height 2254
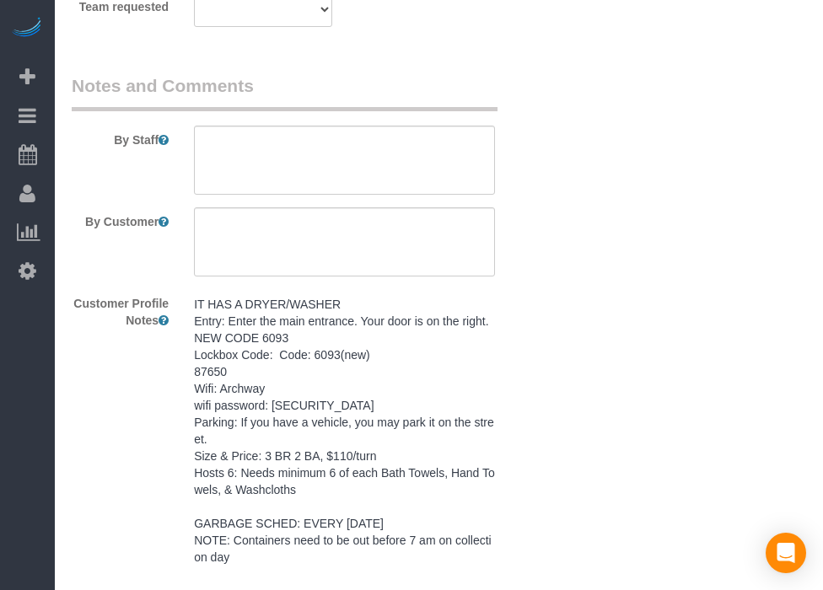
click at [433, 406] on pre "IT HAS A DRYER/WASHER Entry: Enter the main entrance. Your door is on the right…" at bounding box center [344, 431] width 301 height 270
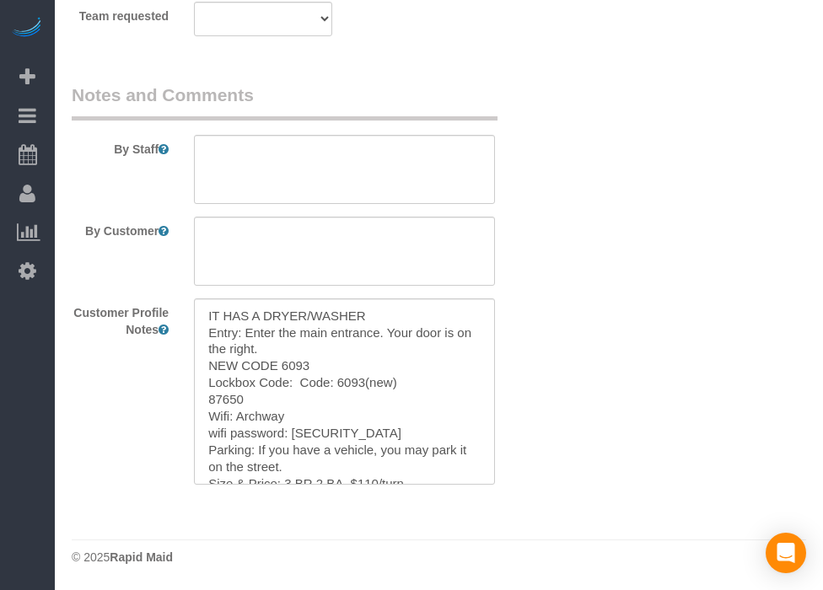
scroll to position [1674, 0]
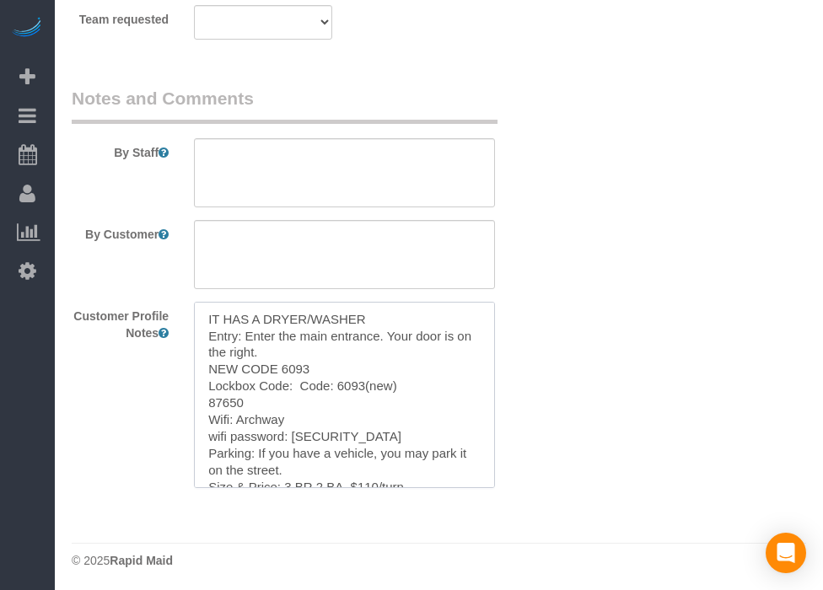
click at [428, 401] on textarea "IT HAS A DRYER/WASHER Entry: Enter the main entrance. Your door is on the right…" at bounding box center [344, 395] width 301 height 186
click at [433, 157] on textarea at bounding box center [344, 172] width 301 height 69
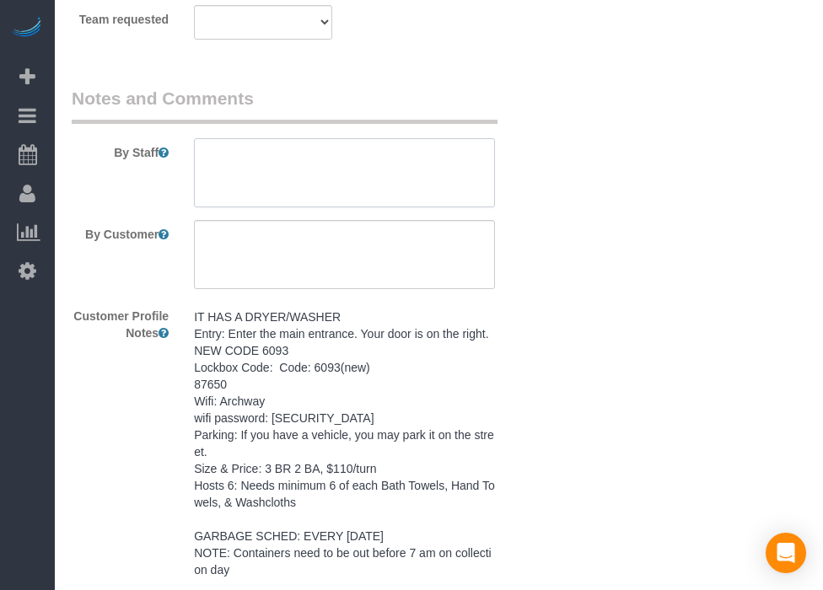
paste textarea "IT HAS A DRYER/WASHER Entry: Enter the main entrance. Your door is on the right…"
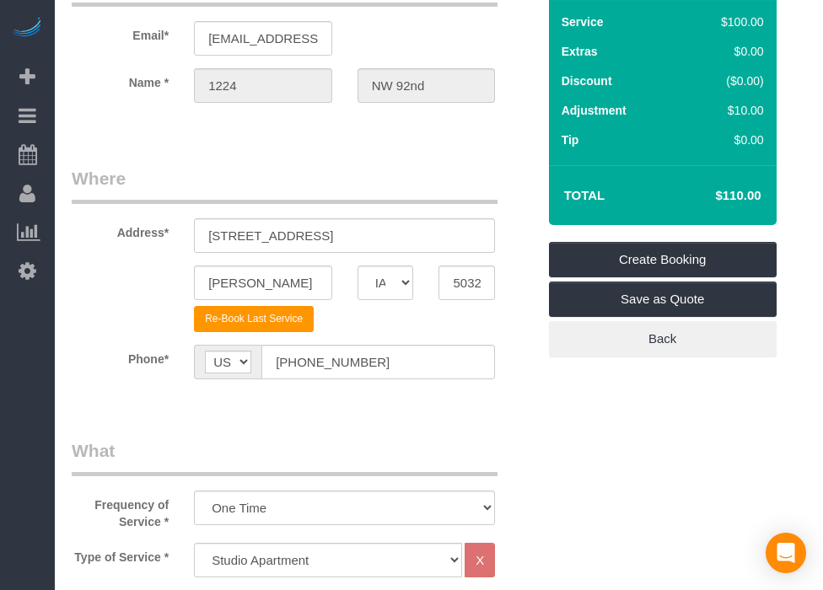
scroll to position [0, 0]
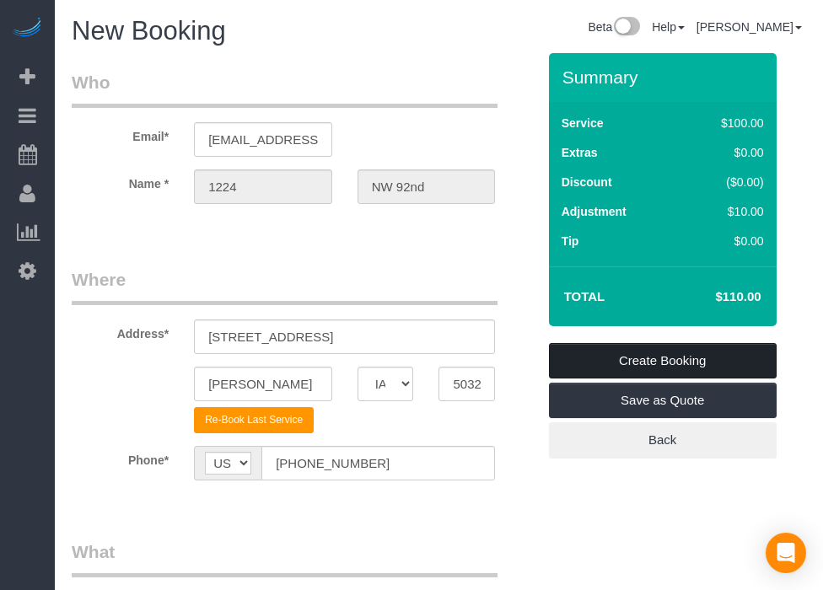
type textarea "IT HAS A DRYER/WASHER Entry: Enter the main entrance. Your door is on the right…"
click at [695, 355] on link "Create Booking" at bounding box center [663, 360] width 228 height 35
